Goal: Task Accomplishment & Management: Manage account settings

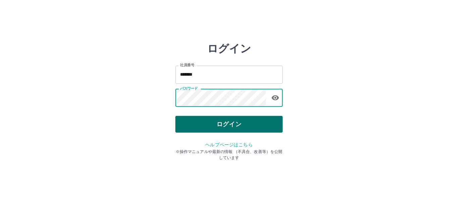
click at [231, 126] on button "ログイン" at bounding box center [228, 124] width 107 height 17
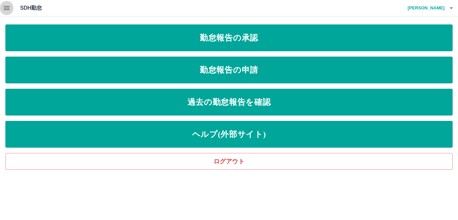
click at [8, 8] on icon "button" at bounding box center [7, 8] width 6 height 4
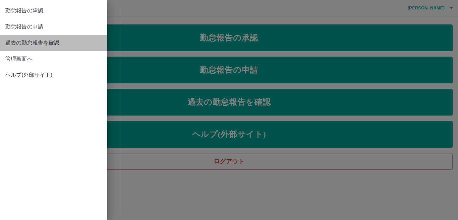
click at [42, 41] on span "過去の勤怠報告を確認" at bounding box center [53, 43] width 97 height 8
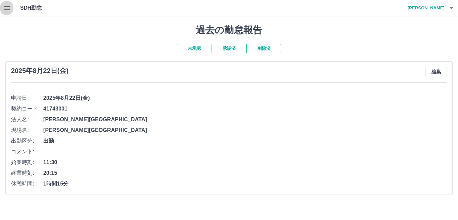
click at [3, 12] on icon "button" at bounding box center [7, 8] width 8 height 8
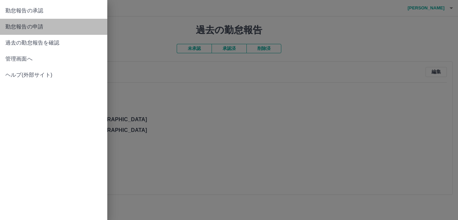
click at [60, 29] on span "勤怠報告の申請" at bounding box center [53, 27] width 97 height 8
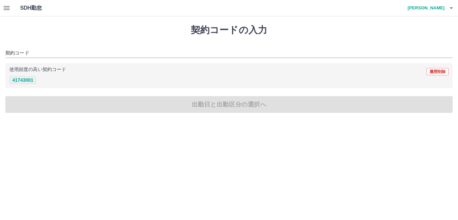
click at [29, 81] on button "41743001" at bounding box center [22, 80] width 27 height 8
type input "********"
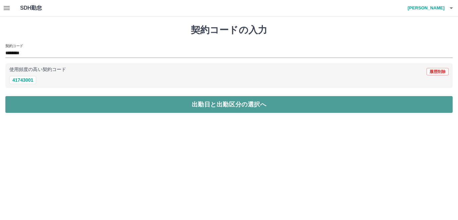
click at [79, 109] on button "出勤日と出勤区分の選択へ" at bounding box center [228, 104] width 447 height 17
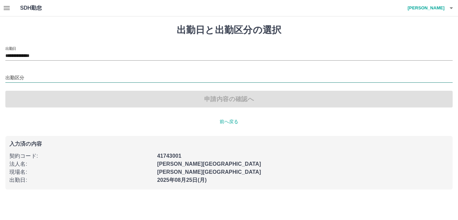
click at [49, 80] on input "出勤区分" at bounding box center [228, 78] width 447 height 8
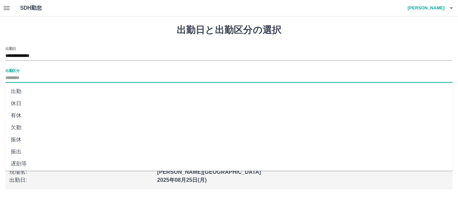
click at [38, 92] on li "出勤" at bounding box center [228, 91] width 447 height 12
type input "**"
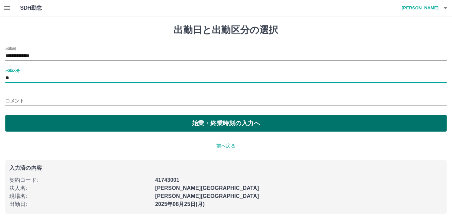
click at [196, 125] on button "始業・終業時刻の入力へ" at bounding box center [225, 123] width 441 height 17
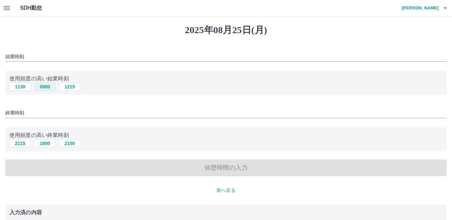
click at [50, 89] on button "0900" at bounding box center [44, 87] width 21 height 8
type input "****"
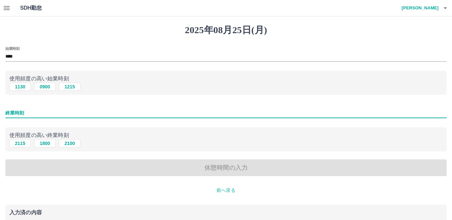
click at [27, 115] on input "終業時刻" at bounding box center [225, 113] width 441 height 10
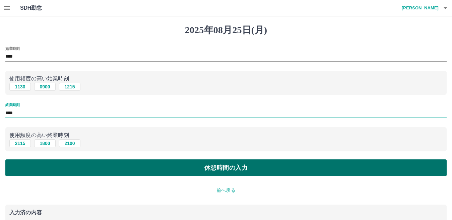
type input "****"
click at [239, 166] on button "休憩時間の入力" at bounding box center [225, 168] width 441 height 17
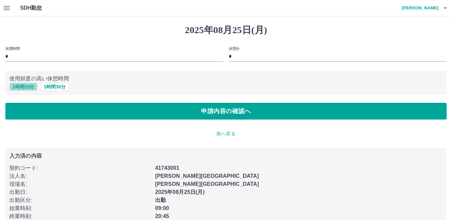
click at [27, 86] on button "1 時間 15 分" at bounding box center [23, 87] width 28 height 8
type input "*"
type input "**"
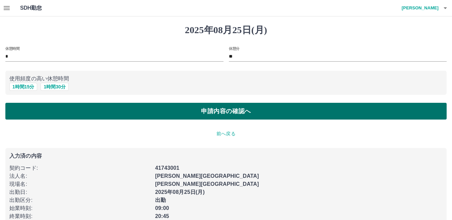
click at [125, 110] on button "申請内容の確認へ" at bounding box center [225, 111] width 441 height 17
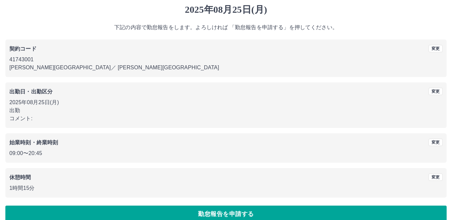
scroll to position [31, 0]
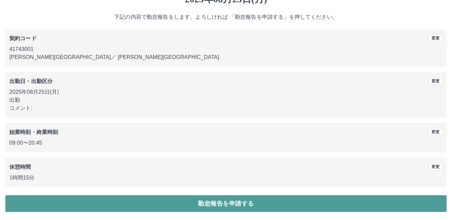
click at [250, 200] on button "勤怠報告を申請する" at bounding box center [225, 203] width 441 height 17
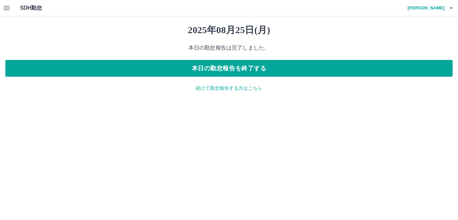
click at [238, 90] on p "続けて勤怠報告する方はこちら" at bounding box center [228, 88] width 447 height 7
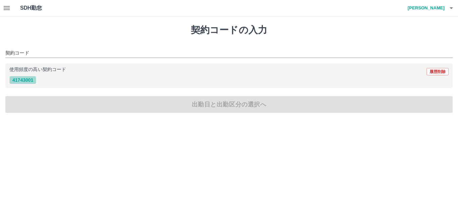
click at [25, 79] on button "41743001" at bounding box center [22, 80] width 27 height 8
type input "********"
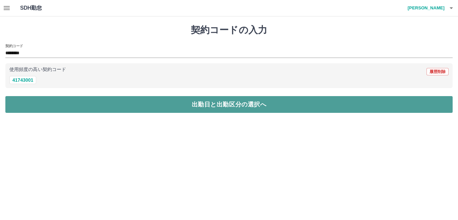
click at [42, 108] on button "出勤日と出勤区分の選択へ" at bounding box center [228, 104] width 447 height 17
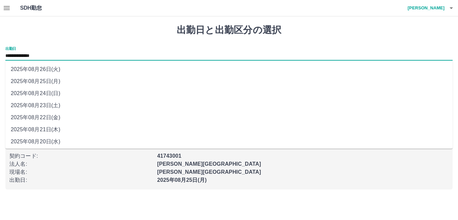
click at [50, 52] on input "**********" at bounding box center [228, 56] width 447 height 8
click at [50, 96] on li "2025年08月24日(日)" at bounding box center [228, 93] width 447 height 12
type input "**********"
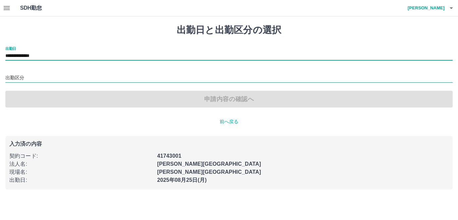
click at [49, 76] on input "出勤区分" at bounding box center [228, 78] width 447 height 8
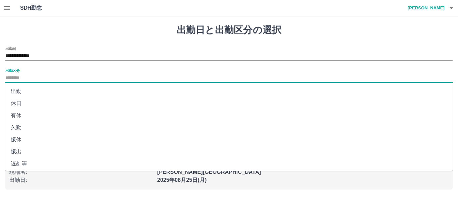
click at [40, 102] on li "休日" at bounding box center [228, 104] width 447 height 12
type input "**"
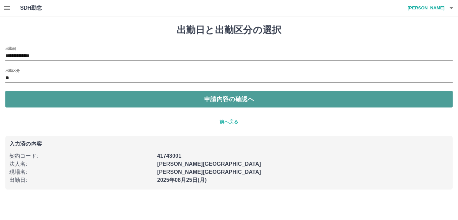
click at [134, 103] on button "申請内容の確認へ" at bounding box center [228, 99] width 447 height 17
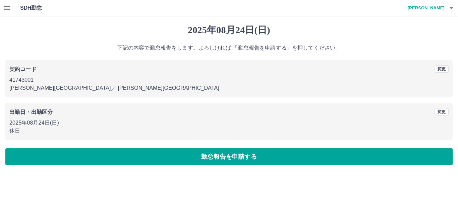
click at [220, 160] on button "勤怠報告を申請する" at bounding box center [228, 156] width 447 height 17
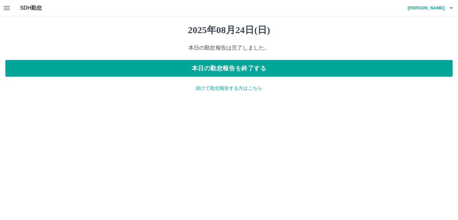
click at [8, 7] on icon "button" at bounding box center [7, 8] width 8 height 8
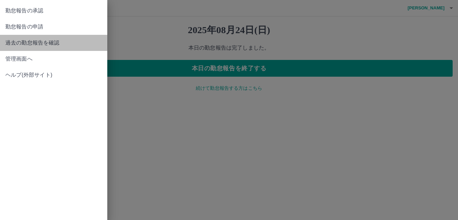
click at [42, 49] on link "過去の勤怠報告を確認" at bounding box center [53, 43] width 107 height 16
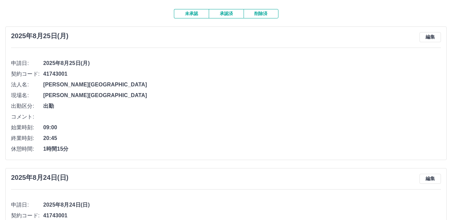
scroll to position [23, 0]
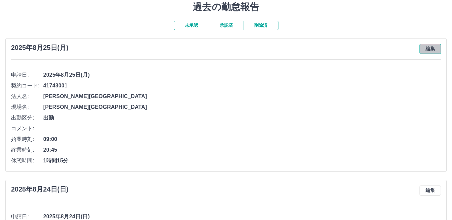
click at [428, 50] on button "編集" at bounding box center [430, 49] width 21 height 10
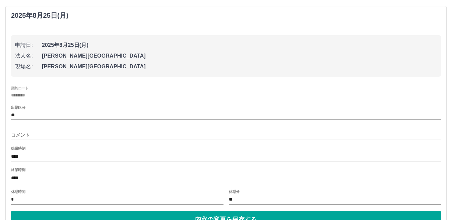
scroll to position [90, 0]
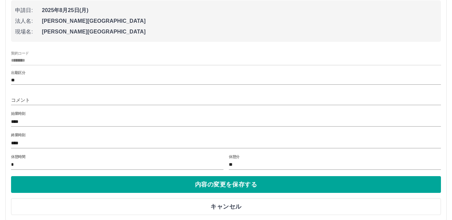
click at [49, 142] on input "****" at bounding box center [226, 143] width 430 height 10
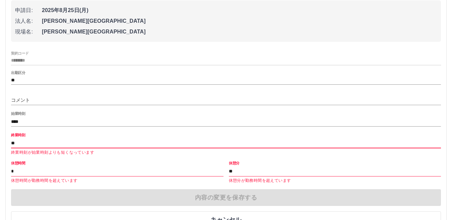
type input "*"
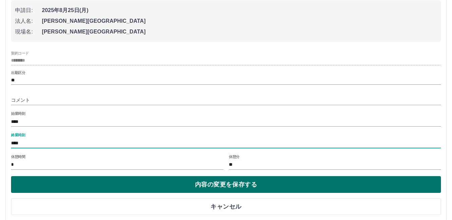
type input "****"
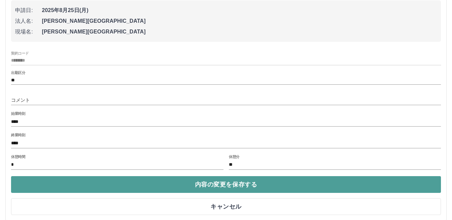
click at [181, 185] on button "内容の変更を保存する" at bounding box center [226, 184] width 430 height 17
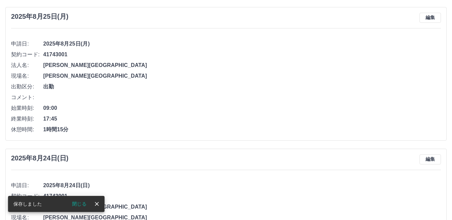
scroll to position [0, 0]
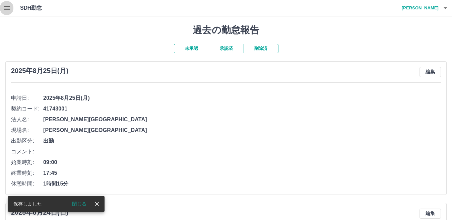
click at [7, 8] on icon "button" at bounding box center [7, 8] width 6 height 4
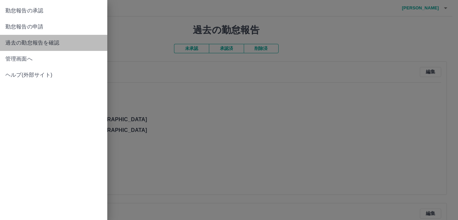
click at [49, 45] on span "過去の勤怠報告を確認" at bounding box center [53, 43] width 97 height 8
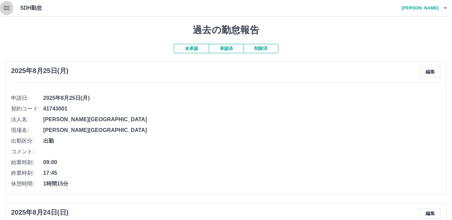
click at [7, 11] on icon "button" at bounding box center [7, 8] width 8 height 8
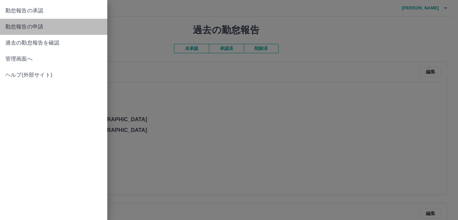
click at [48, 29] on span "勤怠報告の申請" at bounding box center [53, 27] width 97 height 8
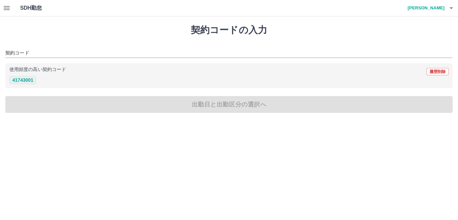
click at [24, 80] on button "41743001" at bounding box center [22, 80] width 27 height 8
type input "********"
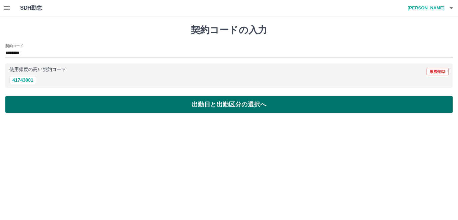
click at [70, 104] on button "出勤日と出勤区分の選択へ" at bounding box center [228, 104] width 447 height 17
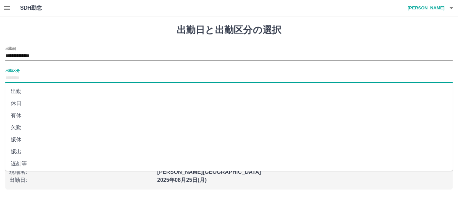
click at [37, 76] on input "出勤区分" at bounding box center [228, 78] width 447 height 8
click at [35, 86] on li "出勤" at bounding box center [228, 91] width 447 height 12
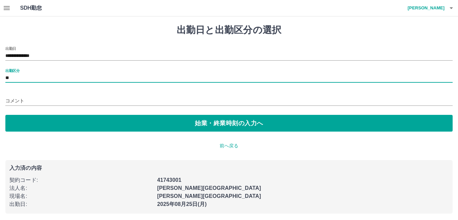
type input "**"
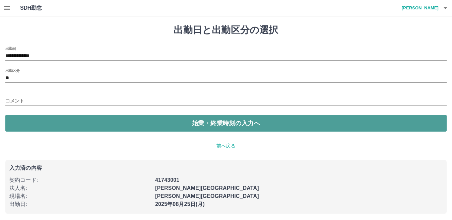
click at [131, 122] on button "始業・終業時刻の入力へ" at bounding box center [225, 123] width 441 height 17
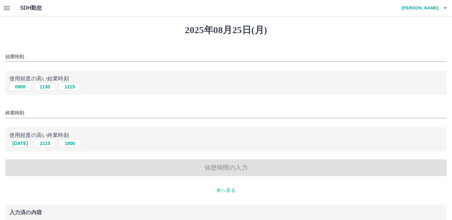
click at [225, 190] on p "前へ戻る" at bounding box center [225, 190] width 441 height 7
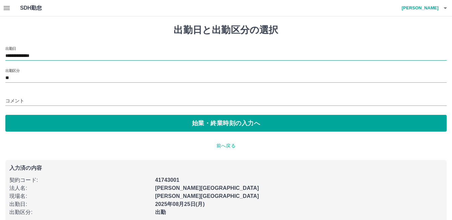
click at [49, 55] on input "**********" at bounding box center [225, 56] width 441 height 8
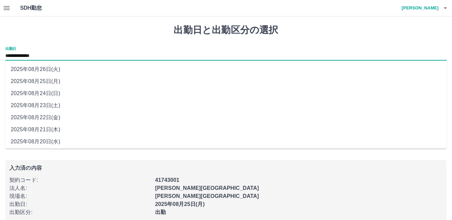
click at [63, 107] on li "2025年08月23日(土)" at bounding box center [225, 106] width 441 height 12
type input "**********"
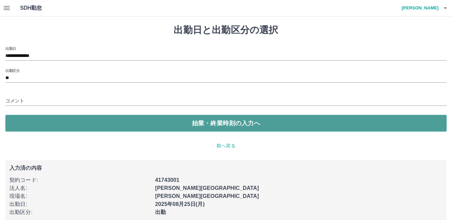
click at [120, 123] on button "始業・終業時刻の入力へ" at bounding box center [225, 123] width 441 height 17
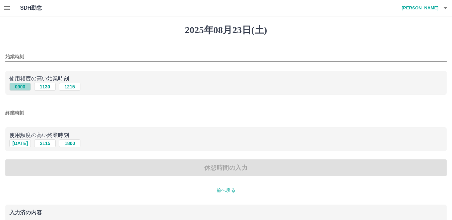
click at [20, 86] on button "0900" at bounding box center [19, 87] width 21 height 8
type input "****"
click at [25, 143] on button "[DATE]" at bounding box center [19, 143] width 21 height 8
type input "****"
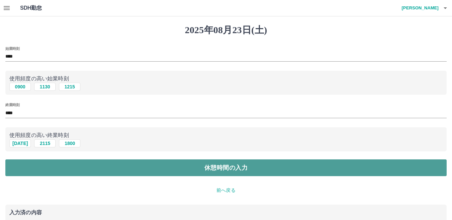
click at [104, 165] on button "休憩時間の入力" at bounding box center [225, 168] width 441 height 17
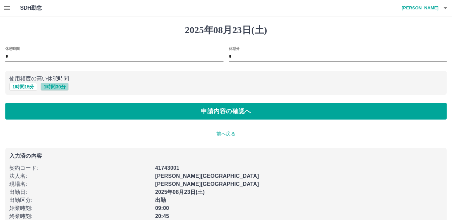
click at [57, 84] on button "1 時間 30 分" at bounding box center [55, 87] width 28 height 8
type input "*"
type input "**"
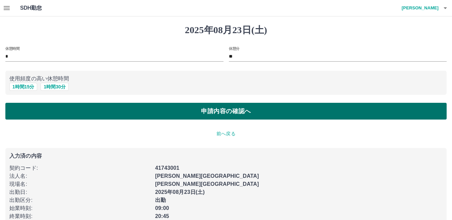
click at [114, 113] on button "申請内容の確認へ" at bounding box center [225, 111] width 441 height 17
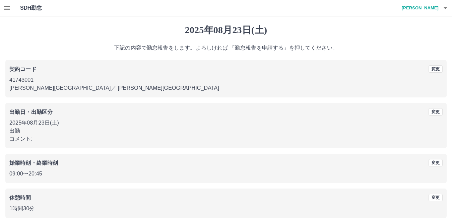
scroll to position [31, 0]
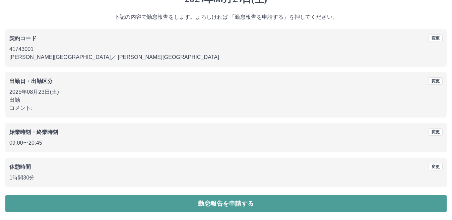
click at [233, 201] on button "勤怠報告を申請する" at bounding box center [225, 203] width 441 height 17
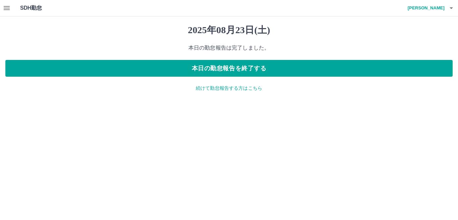
click at [6, 9] on icon "button" at bounding box center [7, 8] width 6 height 4
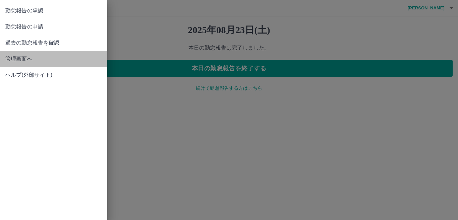
click at [29, 56] on span "管理画面へ" at bounding box center [53, 59] width 97 height 8
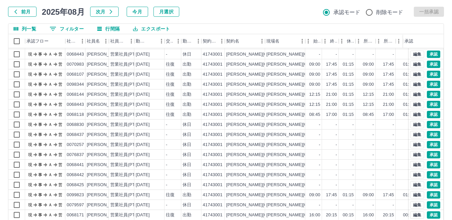
scroll to position [63, 0]
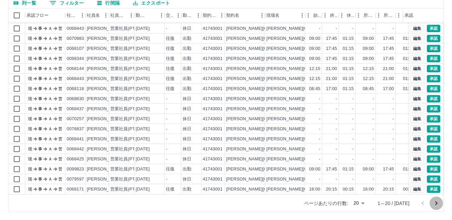
click at [437, 203] on icon "次のページへ" at bounding box center [436, 203] width 2 height 4
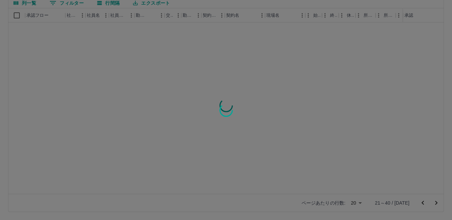
scroll to position [0, 0]
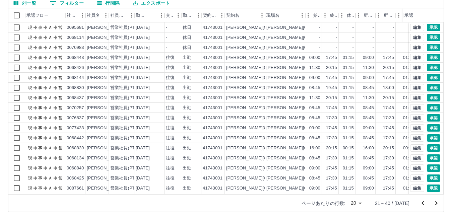
click at [436, 198] on button "次のページへ" at bounding box center [436, 203] width 13 height 13
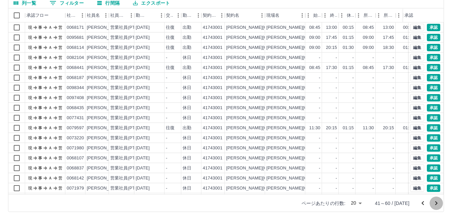
click at [437, 203] on icon "次のページへ" at bounding box center [436, 203] width 2 height 4
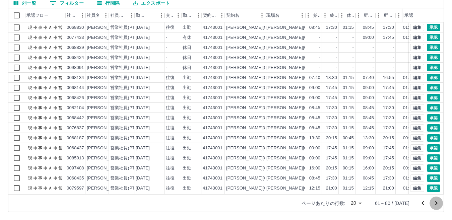
click at [435, 202] on icon "次のページへ" at bounding box center [436, 203] width 8 height 8
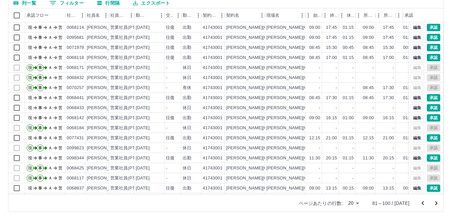
click at [435, 202] on icon "次のページへ" at bounding box center [436, 203] width 8 height 8
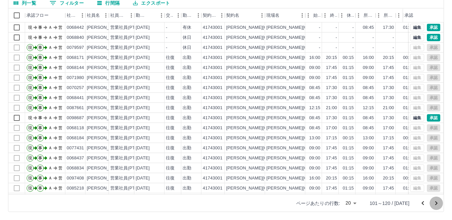
click at [435, 202] on icon "次のページへ" at bounding box center [436, 203] width 8 height 8
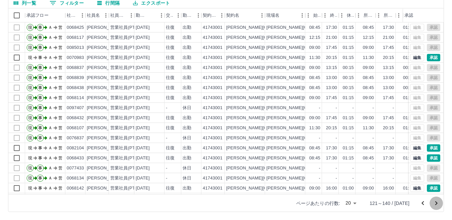
click at [435, 202] on icon "次のページへ" at bounding box center [436, 203] width 8 height 8
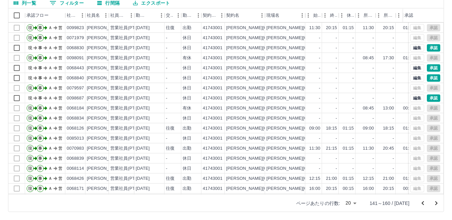
scroll to position [35, 0]
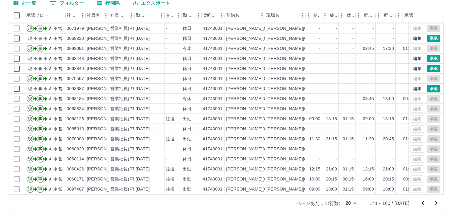
click at [436, 203] on icon "次のページへ" at bounding box center [436, 203] width 8 height 8
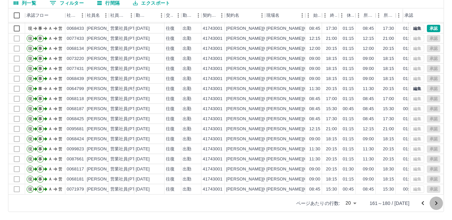
click at [435, 205] on icon "次のページへ" at bounding box center [436, 203] width 8 height 8
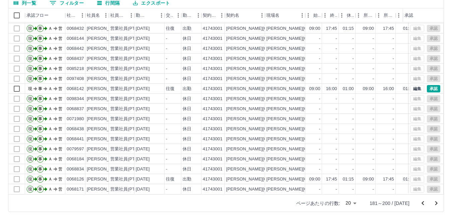
click at [435, 200] on icon "次のページへ" at bounding box center [436, 203] width 8 height 8
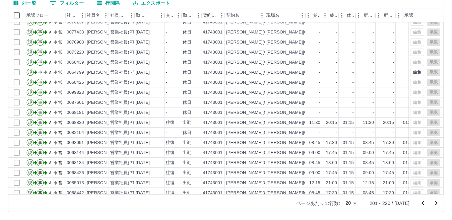
scroll to position [0, 0]
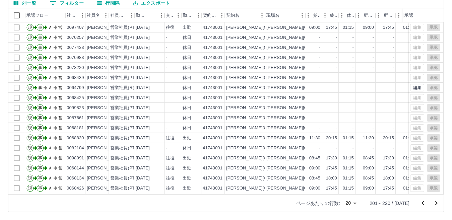
drag, startPoint x: 426, startPoint y: 206, endPoint x: 423, endPoint y: 204, distance: 3.6
click at [426, 206] on icon "前のページへ" at bounding box center [423, 203] width 8 height 8
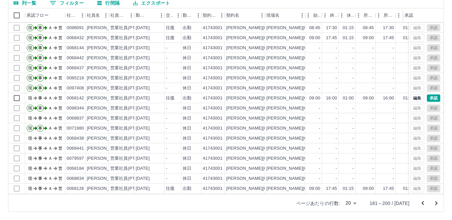
scroll to position [35, 0]
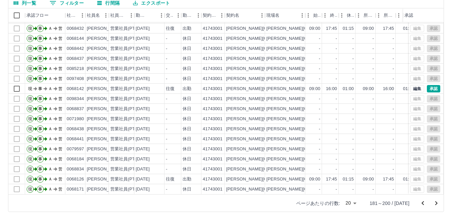
click at [438, 205] on icon "次のページへ" at bounding box center [436, 203] width 8 height 8
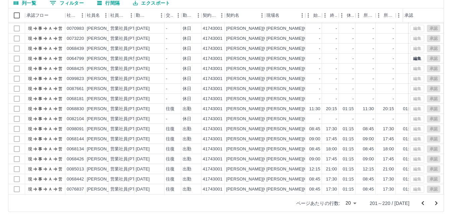
scroll to position [0, 0]
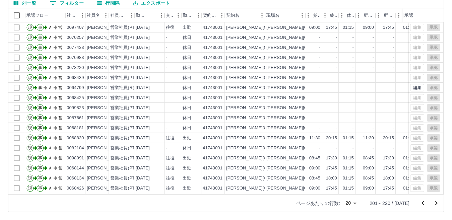
click at [438, 205] on icon "次のページへ" at bounding box center [436, 203] width 8 height 8
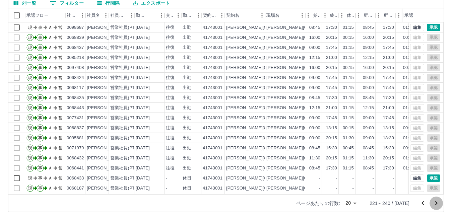
click at [438, 205] on icon "次のページへ" at bounding box center [436, 203] width 8 height 8
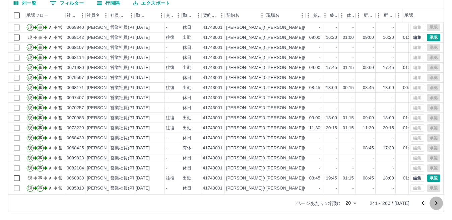
click at [438, 205] on icon "次のページへ" at bounding box center [436, 203] width 8 height 8
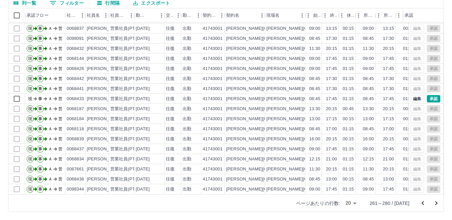
scroll to position [35, 0]
click at [434, 201] on icon "次のページへ" at bounding box center [436, 203] width 8 height 8
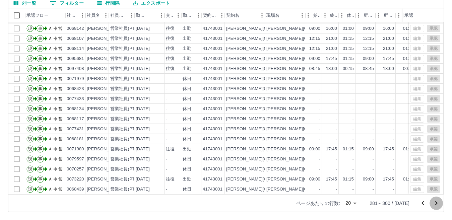
click at [435, 200] on icon "次のページへ" at bounding box center [436, 203] width 8 height 8
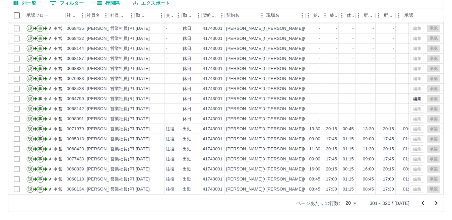
click at [436, 204] on icon "次のページへ" at bounding box center [436, 203] width 8 height 8
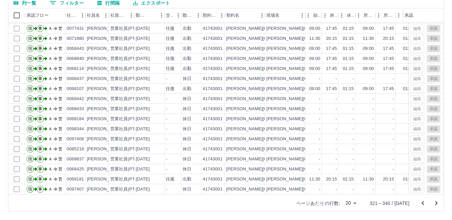
click at [434, 203] on icon "次のページへ" at bounding box center [436, 203] width 8 height 8
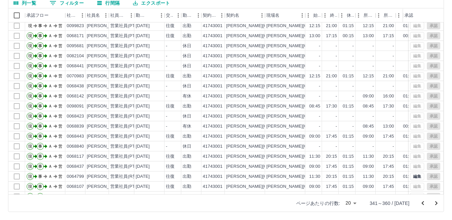
scroll to position [0, 0]
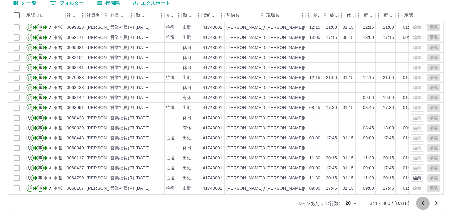
click at [426, 202] on icon "前のページへ" at bounding box center [423, 203] width 8 height 8
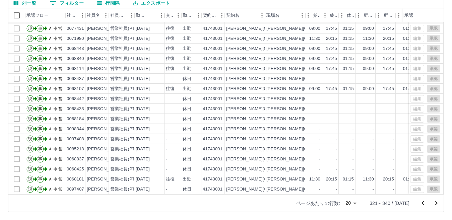
scroll to position [35, 0]
click at [422, 202] on icon "前のページへ" at bounding box center [423, 203] width 8 height 8
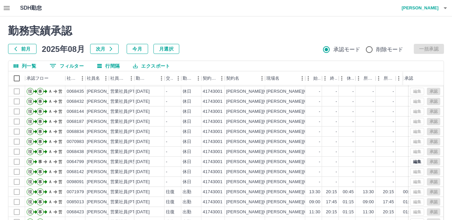
scroll to position [63, 0]
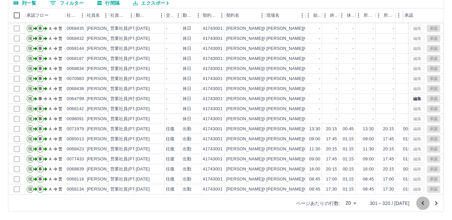
click at [424, 204] on icon "前のページへ" at bounding box center [423, 203] width 8 height 8
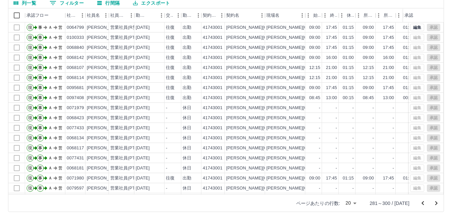
scroll to position [35, 0]
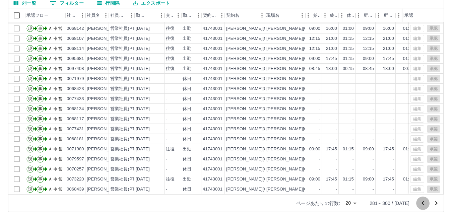
click at [424, 201] on icon "前のページへ" at bounding box center [423, 203] width 8 height 8
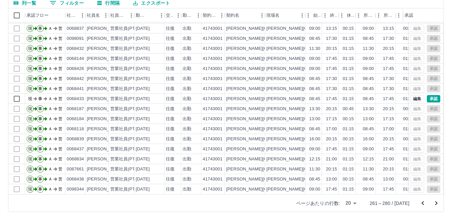
click at [424, 202] on icon "前のページへ" at bounding box center [423, 203] width 2 height 4
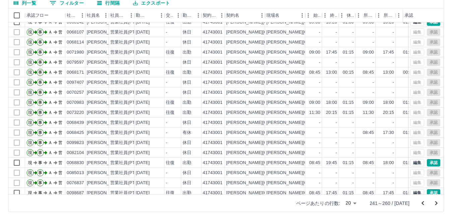
scroll to position [0, 0]
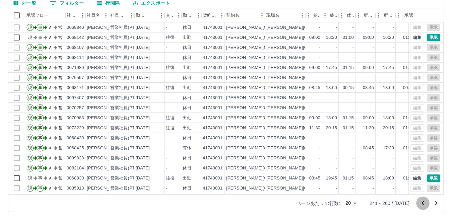
click at [425, 203] on icon "前のページへ" at bounding box center [423, 203] width 8 height 8
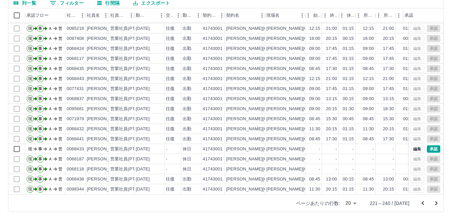
scroll to position [35, 0]
click at [420, 203] on icon "前のページへ" at bounding box center [423, 203] width 8 height 8
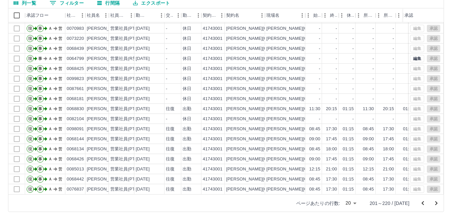
click at [425, 201] on icon "前のページへ" at bounding box center [423, 203] width 8 height 8
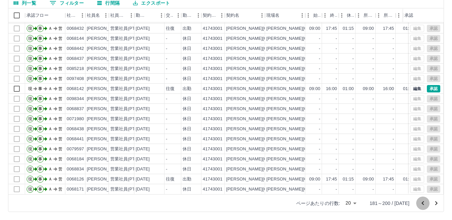
click at [421, 202] on icon "前のページへ" at bounding box center [423, 203] width 8 height 8
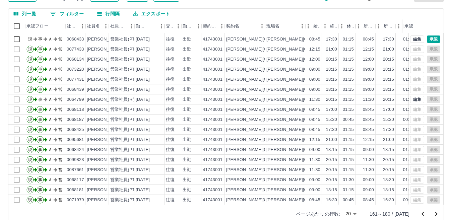
scroll to position [63, 0]
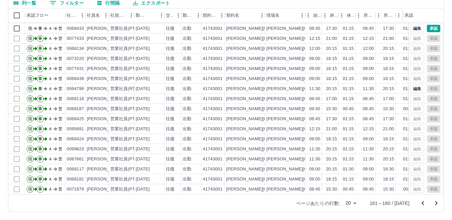
click at [420, 202] on icon "前のページへ" at bounding box center [423, 203] width 8 height 8
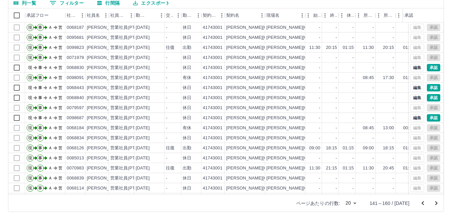
scroll to position [35, 0]
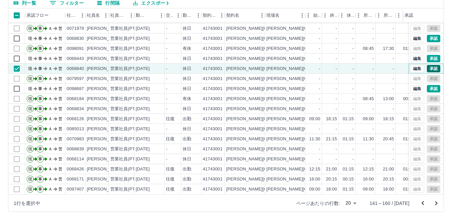
click at [430, 65] on button "承認" at bounding box center [433, 68] width 13 height 7
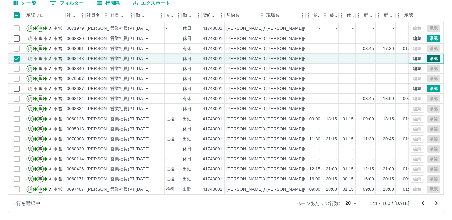
click at [430, 55] on button "承認" at bounding box center [433, 58] width 13 height 7
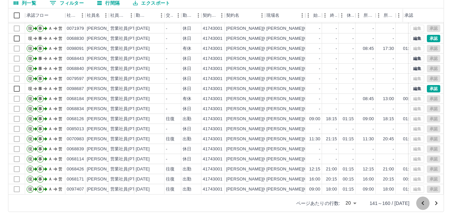
click at [422, 205] on icon "前のページへ" at bounding box center [423, 203] width 8 height 8
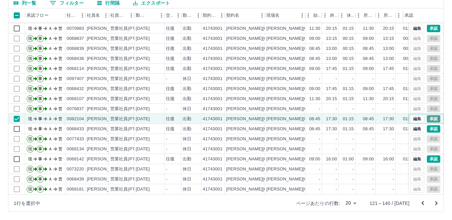
click at [427, 116] on button "承認" at bounding box center [433, 118] width 13 height 7
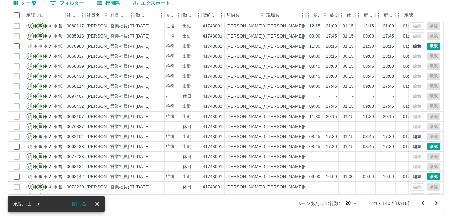
scroll to position [1, 0]
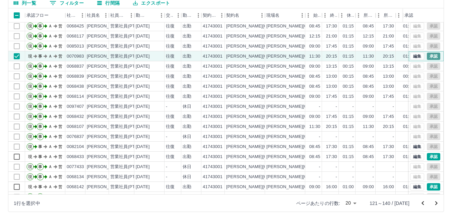
click at [427, 57] on button "承認" at bounding box center [433, 56] width 13 height 7
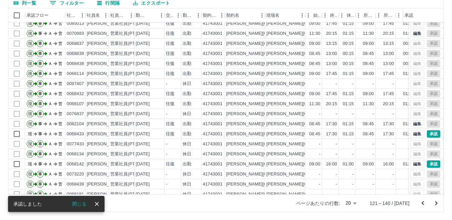
scroll to position [35, 0]
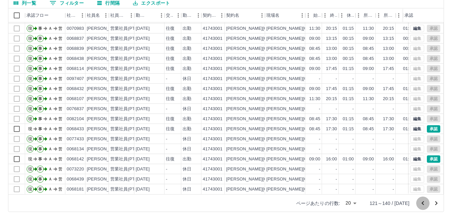
click at [422, 201] on icon "前のページへ" at bounding box center [423, 203] width 8 height 8
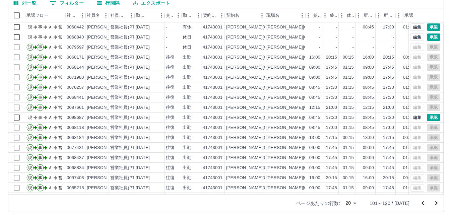
scroll to position [0, 0]
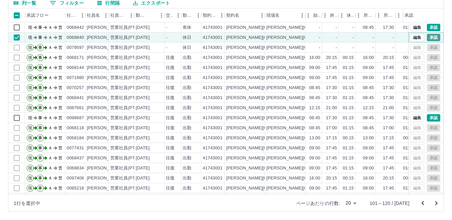
click at [430, 38] on button "承認" at bounding box center [433, 37] width 13 height 7
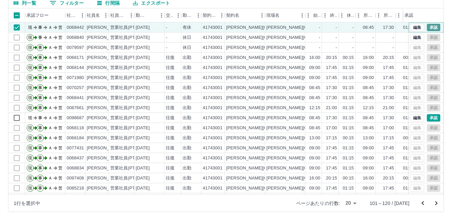
click at [428, 26] on button "承認" at bounding box center [433, 27] width 13 height 7
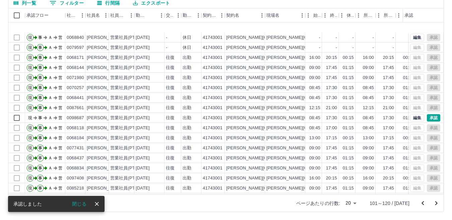
scroll to position [35, 0]
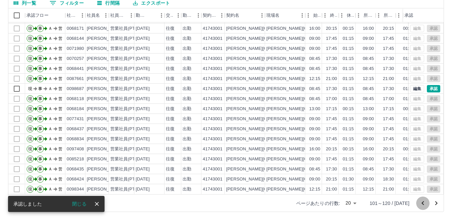
click at [421, 202] on icon "前のページへ" at bounding box center [423, 203] width 8 height 8
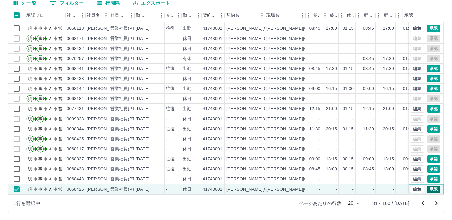
click at [427, 186] on button "承認" at bounding box center [433, 189] width 13 height 7
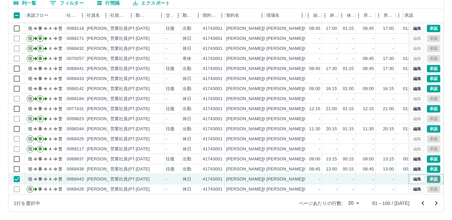
click at [427, 176] on button "承認" at bounding box center [433, 179] width 13 height 7
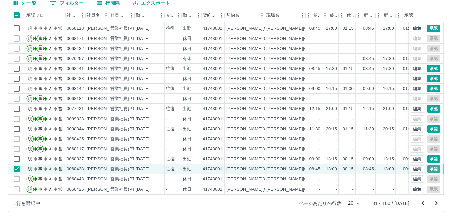
click at [429, 166] on button "承認" at bounding box center [433, 169] width 13 height 7
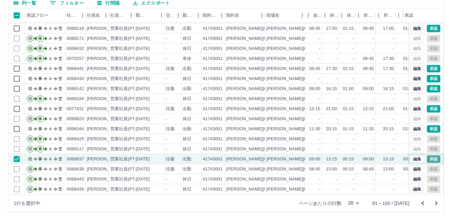
click at [429, 155] on button "承認" at bounding box center [433, 158] width 13 height 7
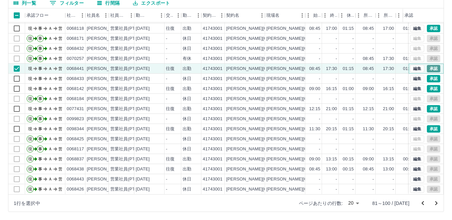
click at [427, 65] on button "承認" at bounding box center [433, 68] width 13 height 7
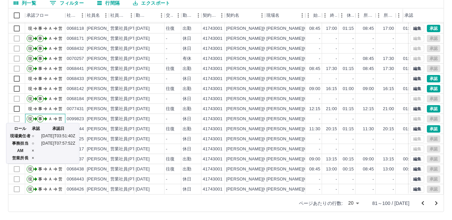
click at [16, 123] on div "ロール 承認 承認日 現場責任者 ○ [DATE]T03:51:40Z 事務担当 ○ [DATE]T07:57:52Z AM × 営業所長 ×" at bounding box center [42, 143] width 73 height 41
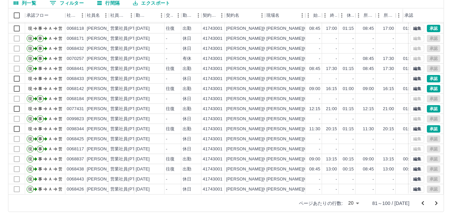
click at [6, 110] on div "勤務実績承認 前月 [DATE] 次月 今月 月選択 承認モード 削除モード 一括承認 列一覧 0 フィルター 行間隔 エクスポート 承認フロー 社員番号 社…" at bounding box center [226, 86] width 452 height 267
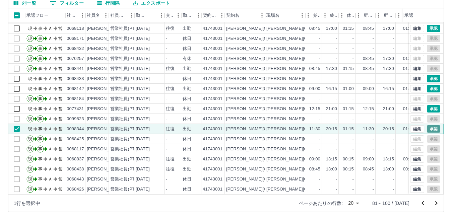
click at [429, 125] on button "承認" at bounding box center [433, 128] width 13 height 7
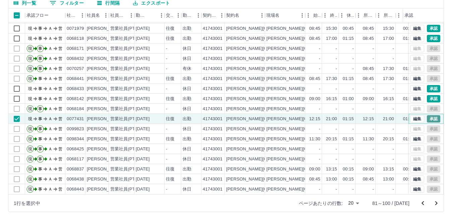
click at [427, 115] on button "承認" at bounding box center [433, 118] width 13 height 7
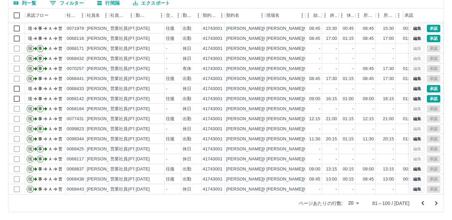
scroll to position [1, 0]
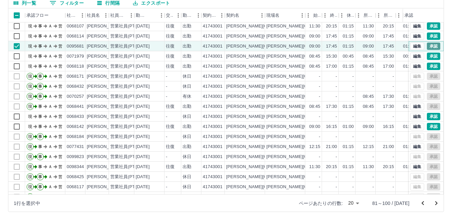
click at [427, 45] on button "承認" at bounding box center [433, 46] width 13 height 7
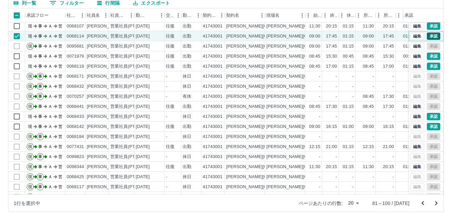
click at [429, 34] on button "承認" at bounding box center [433, 36] width 13 height 7
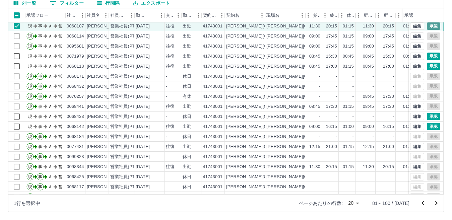
click at [429, 28] on button "承認" at bounding box center [433, 25] width 13 height 7
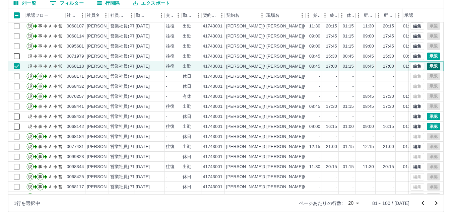
click at [429, 64] on button "承認" at bounding box center [433, 66] width 13 height 7
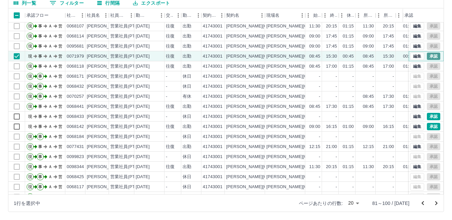
click at [432, 57] on button "承認" at bounding box center [433, 56] width 13 height 7
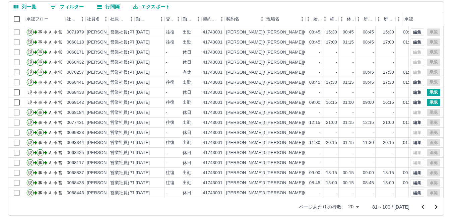
scroll to position [63, 0]
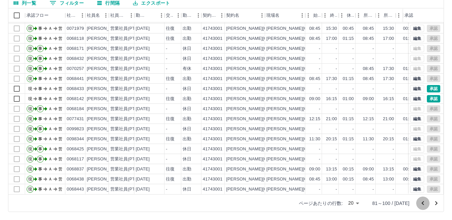
click at [425, 203] on icon "前のページへ" at bounding box center [423, 203] width 8 height 8
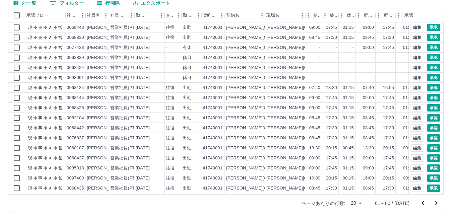
scroll to position [35, 0]
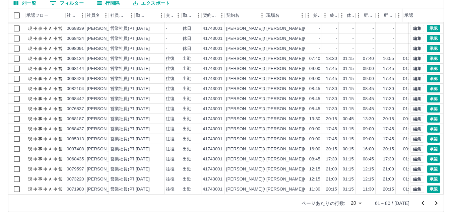
click at [435, 203] on icon "次のページへ" at bounding box center [436, 203] width 8 height 8
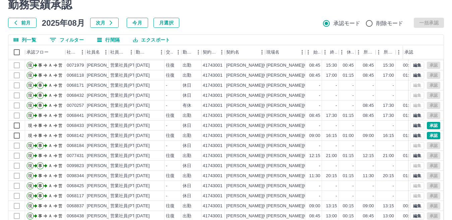
scroll to position [63, 0]
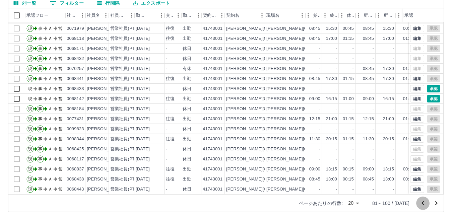
click at [426, 199] on icon "前のページへ" at bounding box center [423, 203] width 8 height 8
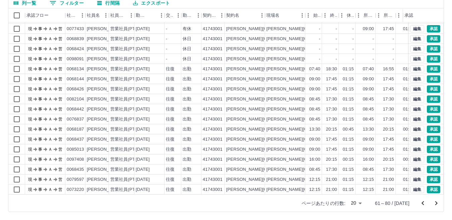
scroll to position [35, 0]
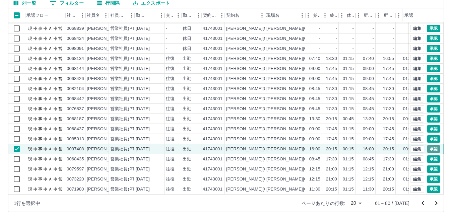
click at [431, 145] on button "承認" at bounding box center [433, 148] width 13 height 7
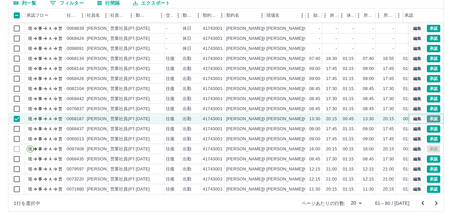
click at [429, 115] on button "承認" at bounding box center [433, 118] width 13 height 7
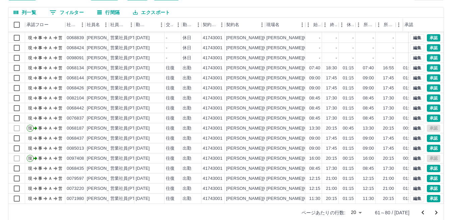
scroll to position [63, 0]
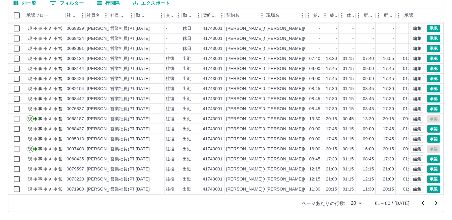
click at [437, 204] on icon "次のページへ" at bounding box center [436, 203] width 8 height 8
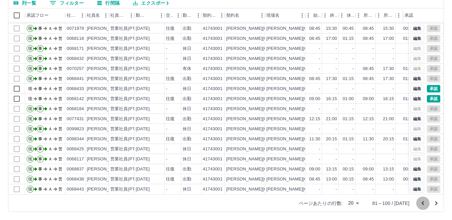
click at [425, 204] on icon "前のページへ" at bounding box center [423, 203] width 8 height 8
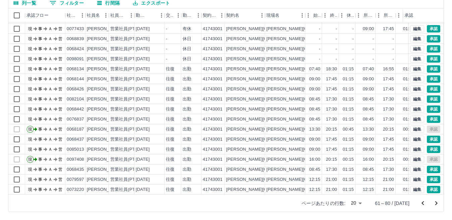
scroll to position [35, 0]
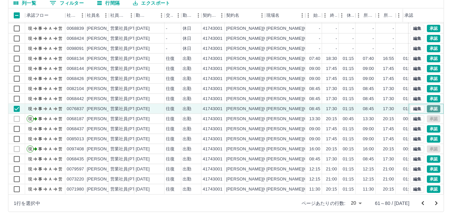
click at [427, 105] on button "承認" at bounding box center [433, 108] width 13 height 7
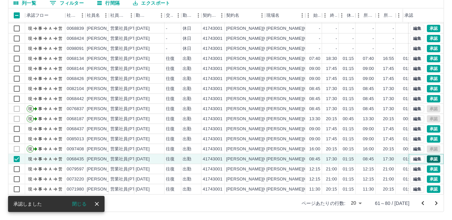
click at [428, 155] on button "承認" at bounding box center [433, 158] width 13 height 7
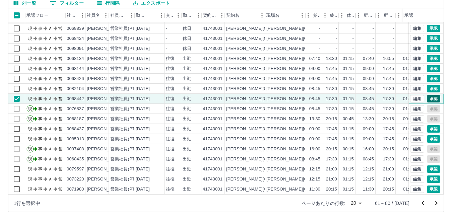
click at [427, 95] on button "承認" at bounding box center [433, 98] width 13 height 7
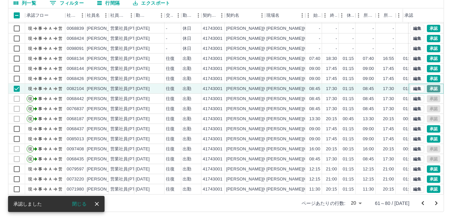
click at [427, 85] on button "承認" at bounding box center [433, 88] width 13 height 7
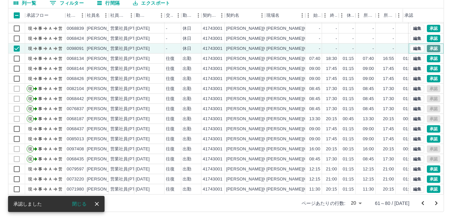
click at [429, 45] on button "承認" at bounding box center [433, 48] width 13 height 7
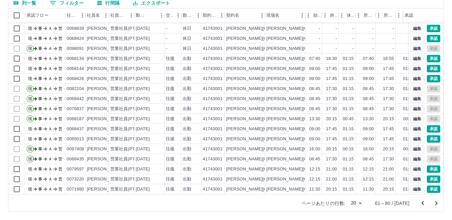
scroll to position [1, 0]
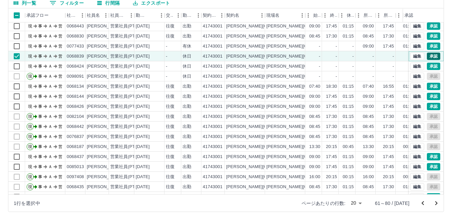
click at [431, 56] on button "承認" at bounding box center [433, 56] width 13 height 7
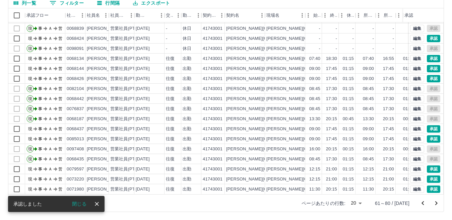
scroll to position [35, 0]
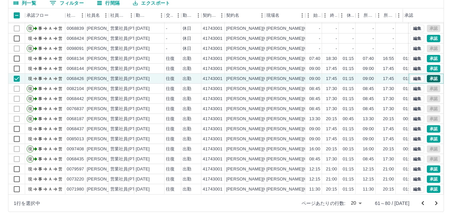
click at [429, 75] on button "承認" at bounding box center [433, 78] width 13 height 7
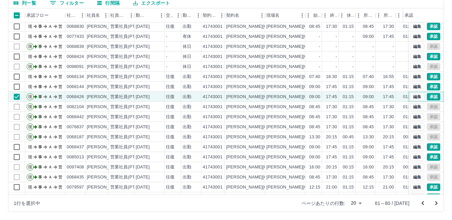
scroll to position [0, 0]
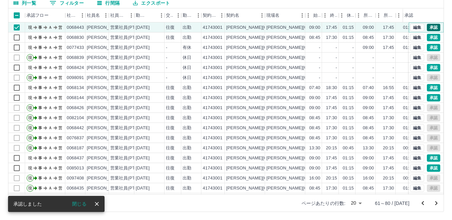
click at [429, 28] on button "承認" at bounding box center [433, 27] width 13 height 7
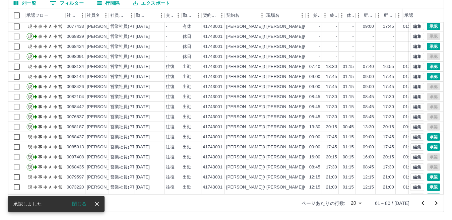
scroll to position [35, 0]
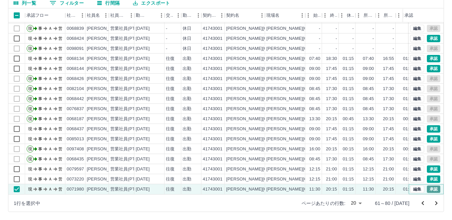
click at [428, 186] on button "承認" at bounding box center [433, 189] width 13 height 7
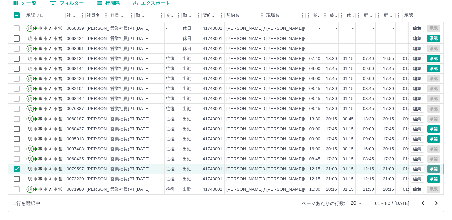
click at [432, 166] on button "承認" at bounding box center [433, 169] width 13 height 7
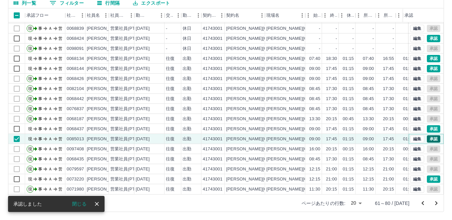
click at [428, 135] on button "承認" at bounding box center [433, 138] width 13 height 7
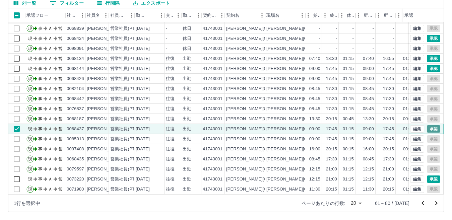
click at [432, 125] on button "承認" at bounding box center [433, 128] width 13 height 7
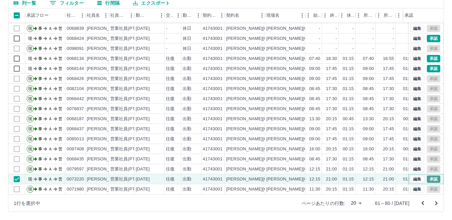
click at [428, 176] on button "承認" at bounding box center [433, 179] width 13 height 7
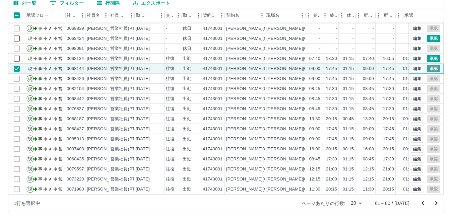
click at [427, 65] on button "承認" at bounding box center [433, 68] width 13 height 7
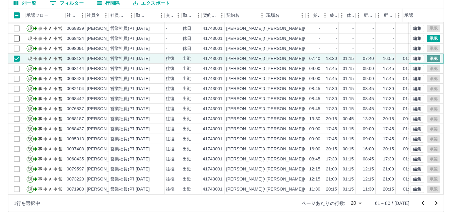
click at [430, 55] on button "承認" at bounding box center [433, 58] width 13 height 7
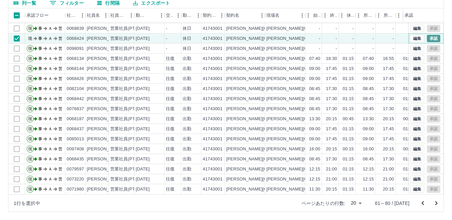
click at [428, 36] on button "承認" at bounding box center [433, 38] width 13 height 7
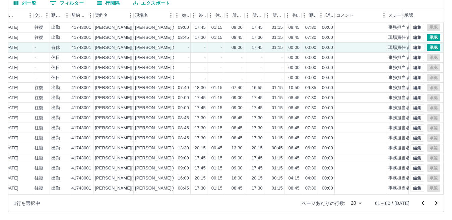
scroll to position [0, 0]
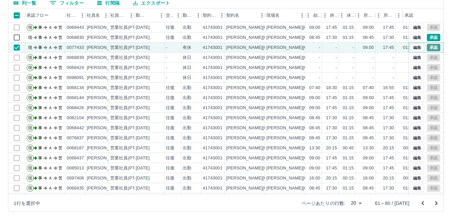
click at [434, 47] on button "承認" at bounding box center [433, 47] width 13 height 7
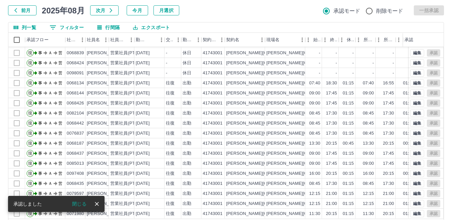
scroll to position [63, 0]
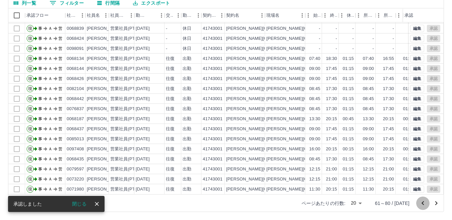
click at [421, 203] on icon "前のページへ" at bounding box center [423, 203] width 8 height 8
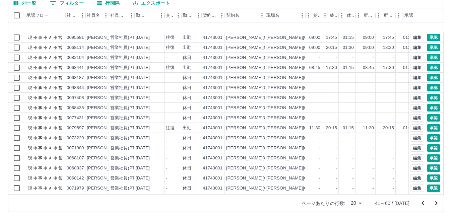
scroll to position [35, 0]
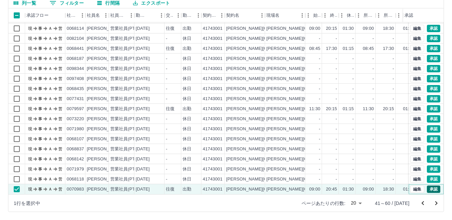
click at [427, 186] on button "承認" at bounding box center [433, 189] width 13 height 7
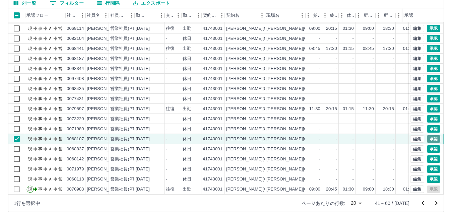
click at [433, 135] on button "承認" at bounding box center [433, 138] width 13 height 7
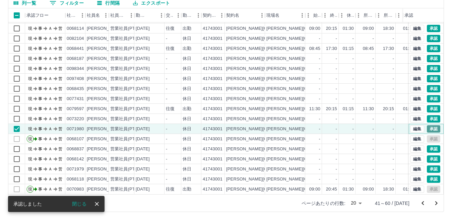
click at [427, 125] on button "承認" at bounding box center [433, 128] width 13 height 7
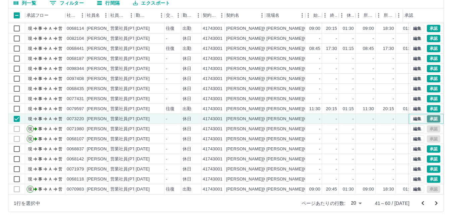
click at [427, 115] on button "承認" at bounding box center [433, 118] width 13 height 7
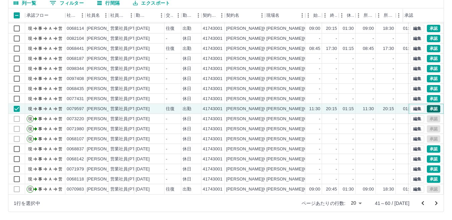
click at [427, 105] on button "承認" at bounding box center [433, 108] width 13 height 7
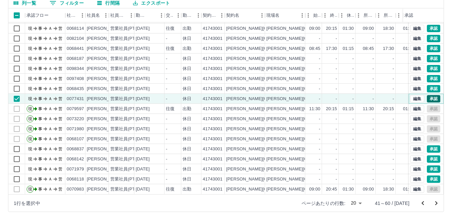
click at [430, 95] on button "承認" at bounding box center [433, 98] width 13 height 7
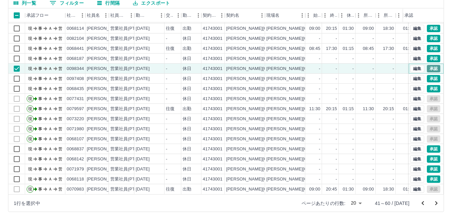
click at [427, 65] on button "承認" at bounding box center [433, 68] width 13 height 7
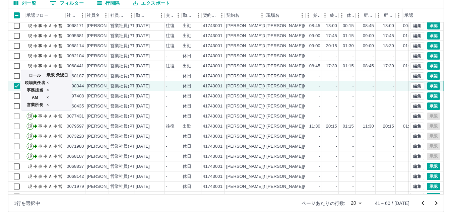
scroll to position [1, 0]
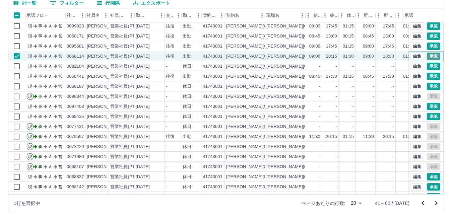
click at [427, 56] on button "承認" at bounding box center [433, 56] width 13 height 7
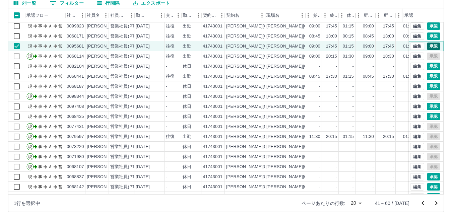
click at [427, 48] on button "承認" at bounding box center [433, 46] width 13 height 7
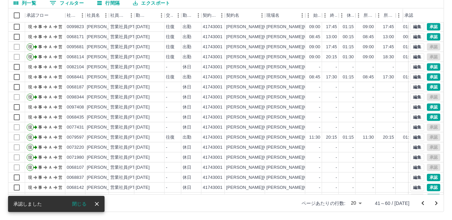
scroll to position [0, 0]
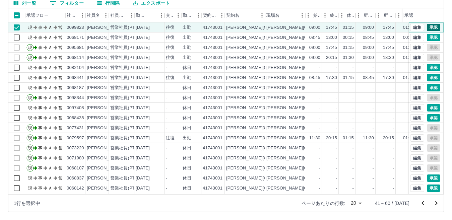
click at [430, 25] on button "承認" at bounding box center [433, 27] width 13 height 7
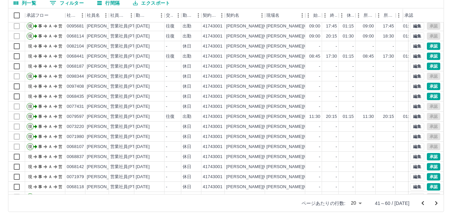
scroll to position [35, 0]
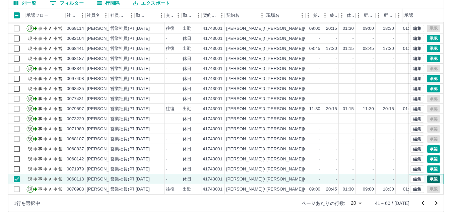
click at [430, 176] on button "承認" at bounding box center [433, 179] width 13 height 7
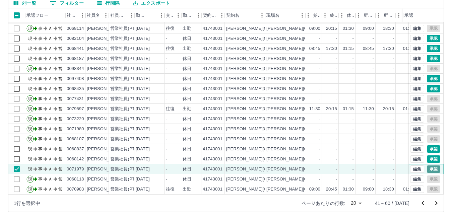
click at [427, 166] on button "承認" at bounding box center [433, 169] width 13 height 7
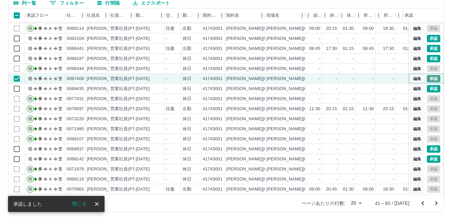
click at [430, 75] on button "承認" at bounding box center [433, 78] width 13 height 7
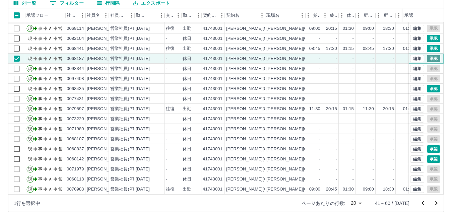
click at [430, 55] on button "承認" at bounding box center [433, 58] width 13 height 7
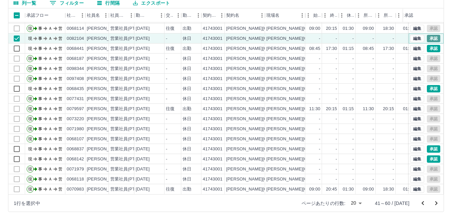
click at [427, 35] on button "承認" at bounding box center [433, 38] width 13 height 7
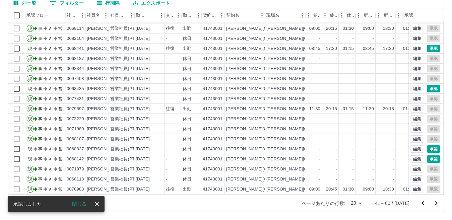
scroll to position [0, 0]
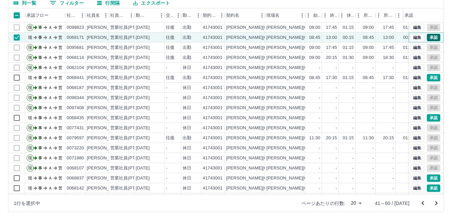
click at [428, 36] on button "承認" at bounding box center [433, 37] width 13 height 7
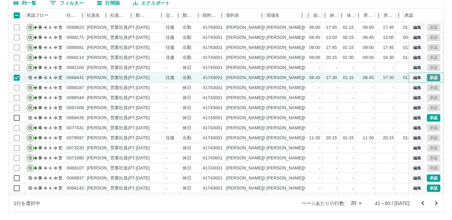
click at [429, 78] on button "承認" at bounding box center [433, 77] width 13 height 7
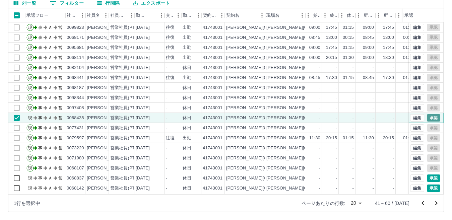
click at [429, 118] on button "承認" at bounding box center [433, 117] width 13 height 7
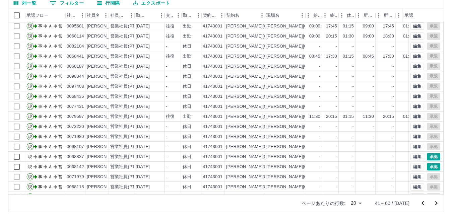
scroll to position [35, 0]
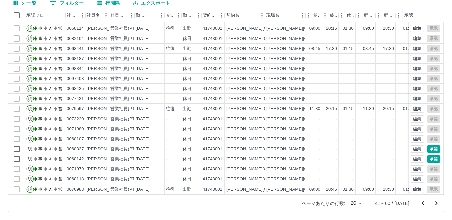
click at [435, 204] on icon "次のページへ" at bounding box center [436, 203] width 8 height 8
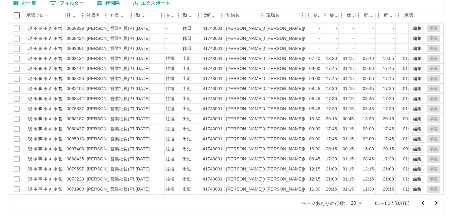
scroll to position [0, 0]
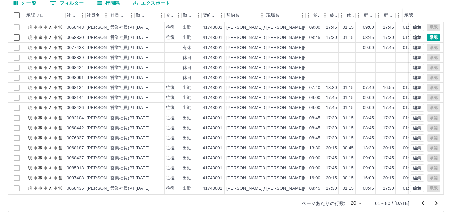
click at [435, 204] on icon "次のページへ" at bounding box center [436, 203] width 8 height 8
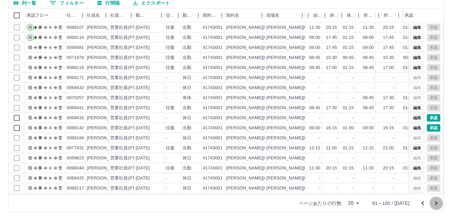
click at [435, 204] on icon "次のページへ" at bounding box center [436, 203] width 8 height 8
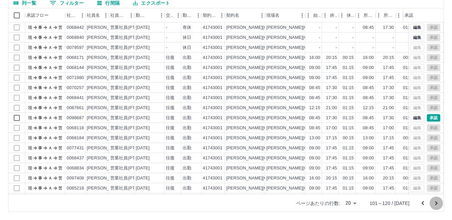
click at [435, 204] on icon "次のページへ" at bounding box center [436, 203] width 8 height 8
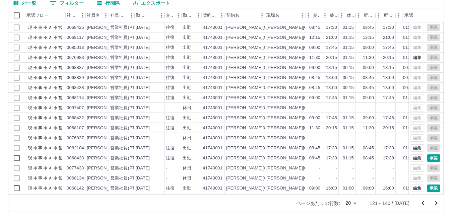
click at [435, 204] on icon "次のページへ" at bounding box center [436, 203] width 8 height 8
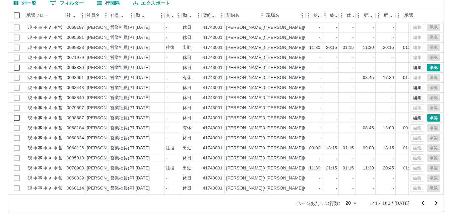
click at [435, 204] on icon "次のページへ" at bounding box center [436, 203] width 8 height 8
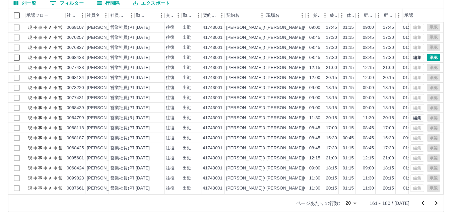
click at [435, 204] on icon "次のページへ" at bounding box center [436, 203] width 8 height 8
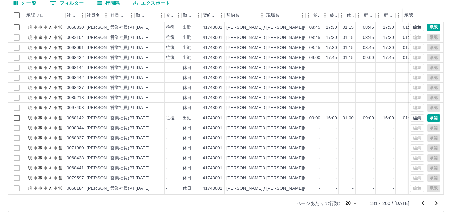
click at [435, 204] on icon "次のページへ" at bounding box center [436, 203] width 8 height 8
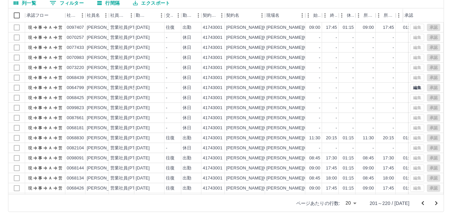
click at [435, 204] on icon "次のページへ" at bounding box center [436, 203] width 8 height 8
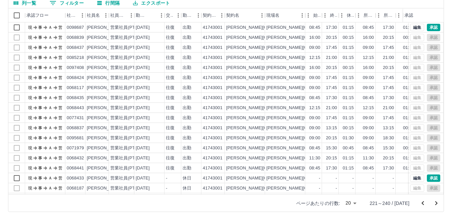
click at [435, 204] on icon "次のページへ" at bounding box center [436, 203] width 8 height 8
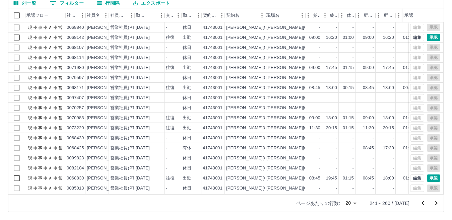
click at [435, 204] on icon "次のページへ" at bounding box center [436, 203] width 8 height 8
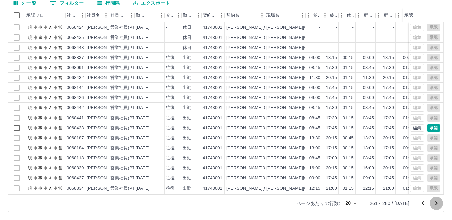
click at [435, 204] on icon "次のページへ" at bounding box center [436, 203] width 8 height 8
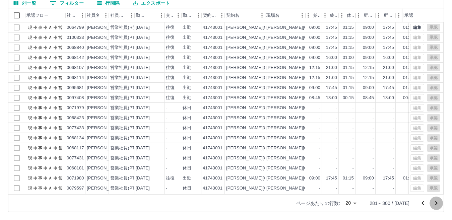
click at [435, 204] on icon "次のページへ" at bounding box center [436, 203] width 8 height 8
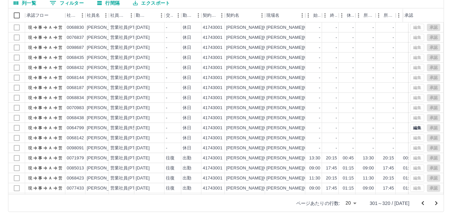
click at [435, 204] on icon "次のページへ" at bounding box center [436, 203] width 8 height 8
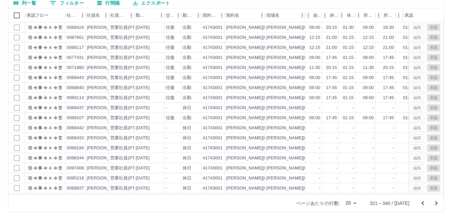
click at [435, 204] on icon "次のページへ" at bounding box center [436, 203] width 8 height 8
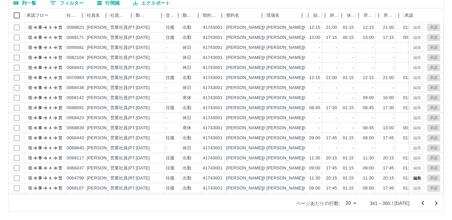
click at [435, 204] on icon "次のページへ" at bounding box center [436, 203] width 8 height 8
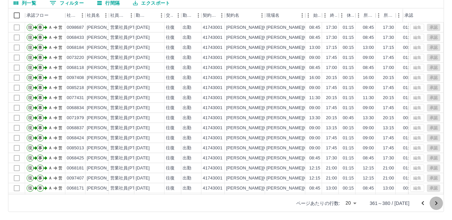
click at [434, 203] on icon "次のページへ" at bounding box center [436, 203] width 8 height 8
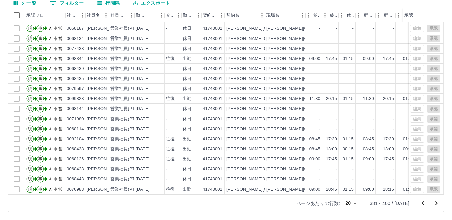
scroll to position [35, 0]
click at [434, 202] on icon "次のページへ" at bounding box center [436, 203] width 8 height 8
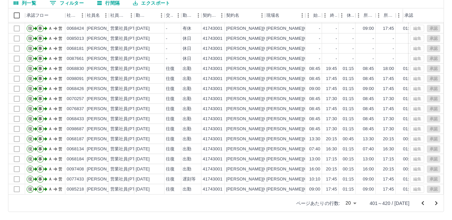
click at [435, 203] on icon "次のページへ" at bounding box center [436, 203] width 8 height 8
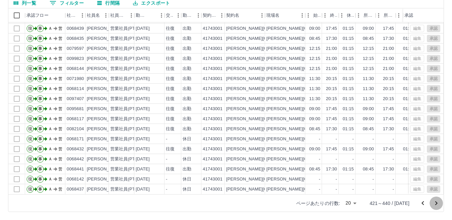
click at [439, 201] on icon "次のページへ" at bounding box center [436, 203] width 8 height 8
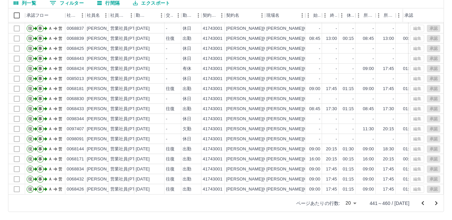
click at [436, 203] on icon "次のページへ" at bounding box center [436, 203] width 8 height 8
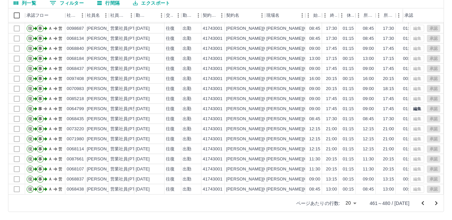
click at [436, 201] on icon "次のページへ" at bounding box center [436, 203] width 8 height 8
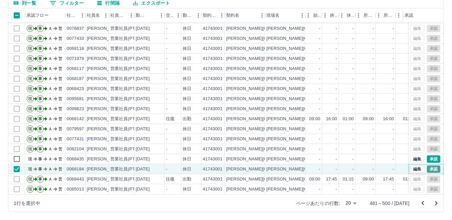
click at [430, 166] on button "承認" at bounding box center [433, 169] width 13 height 7
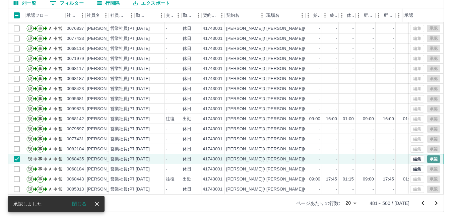
click at [427, 155] on button "承認" at bounding box center [433, 158] width 13 height 7
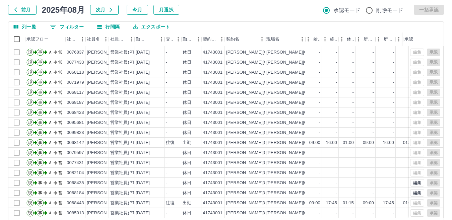
scroll to position [63, 0]
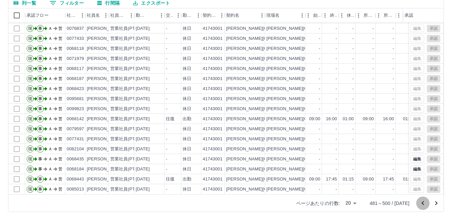
click at [425, 203] on icon "前のページへ" at bounding box center [423, 203] width 8 height 8
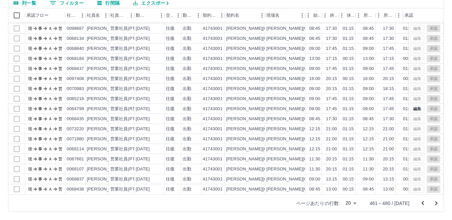
click at [425, 203] on icon "前のページへ" at bounding box center [423, 203] width 8 height 8
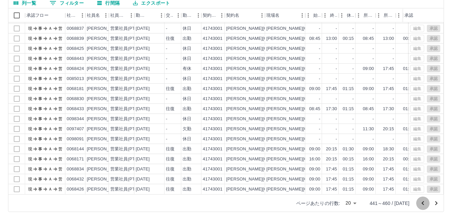
scroll to position [0, 0]
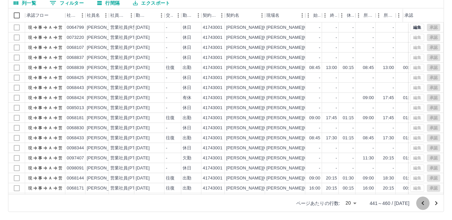
click at [425, 203] on icon "前のページへ" at bounding box center [423, 203] width 8 height 8
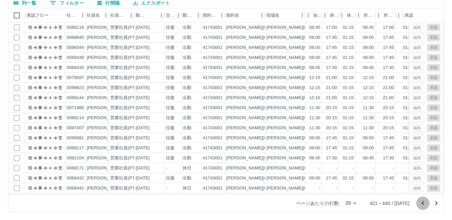
click at [425, 203] on icon "前のページへ" at bounding box center [423, 203] width 8 height 8
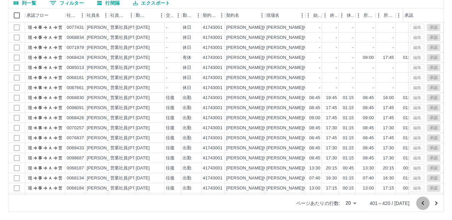
click at [425, 203] on icon "前のページへ" at bounding box center [423, 203] width 8 height 8
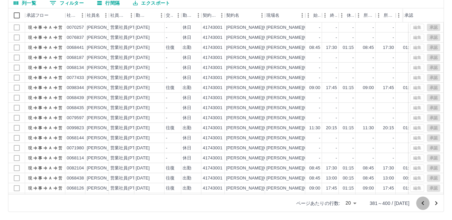
click at [425, 202] on icon "前のページへ" at bounding box center [423, 203] width 8 height 8
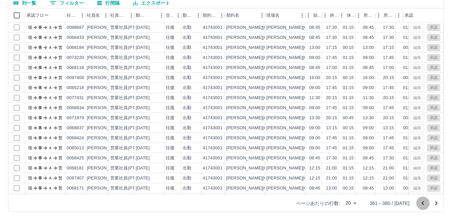
click at [425, 202] on icon "前のページへ" at bounding box center [423, 203] width 8 height 8
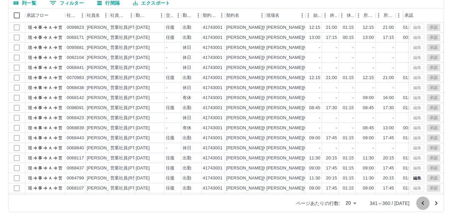
click at [425, 202] on icon "前のページへ" at bounding box center [423, 203] width 8 height 8
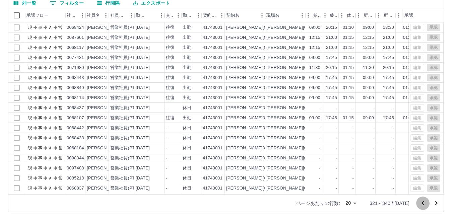
click at [425, 201] on icon "前のページへ" at bounding box center [423, 203] width 8 height 8
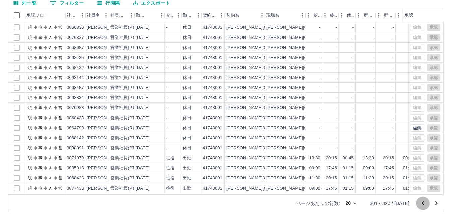
click at [425, 201] on icon "前のページへ" at bounding box center [423, 203] width 8 height 8
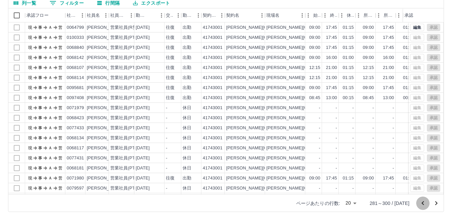
click at [425, 201] on icon "前のページへ" at bounding box center [423, 203] width 8 height 8
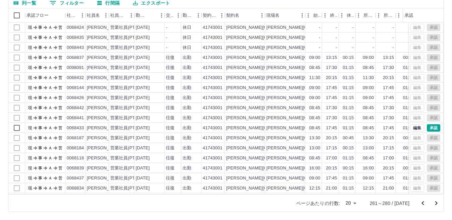
click at [425, 201] on icon "前のページへ" at bounding box center [423, 203] width 8 height 8
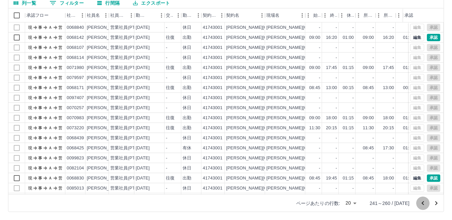
click at [425, 201] on icon "前のページへ" at bounding box center [423, 203] width 8 height 8
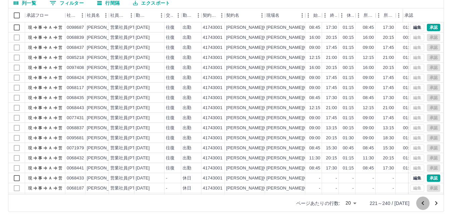
click at [425, 201] on icon "前のページへ" at bounding box center [423, 203] width 8 height 8
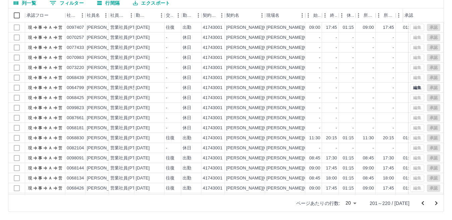
click at [425, 201] on icon "前のページへ" at bounding box center [423, 203] width 8 height 8
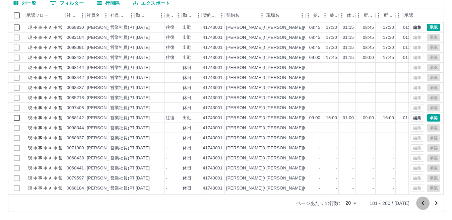
click at [425, 201] on icon "前のページへ" at bounding box center [423, 203] width 8 height 8
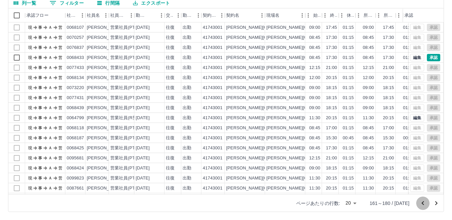
click at [425, 201] on icon "前のページへ" at bounding box center [423, 203] width 8 height 8
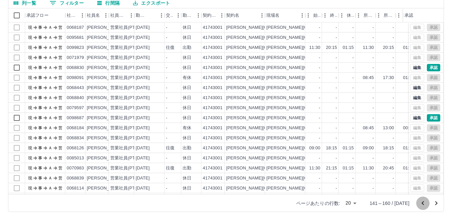
click at [425, 201] on icon "前のページへ" at bounding box center [423, 203] width 8 height 8
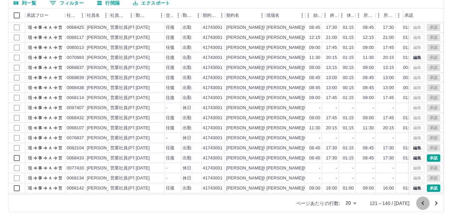
click at [425, 201] on icon "前のページへ" at bounding box center [423, 203] width 8 height 8
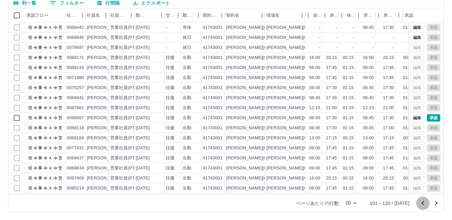
click at [425, 201] on icon "前のページへ" at bounding box center [423, 203] width 8 height 8
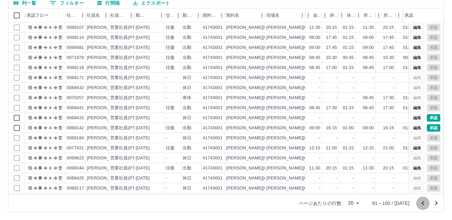
click at [425, 201] on icon "前のページへ" at bounding box center [423, 203] width 8 height 8
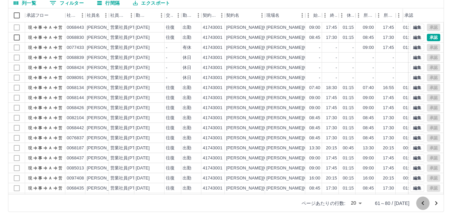
click at [425, 201] on icon "前のページへ" at bounding box center [423, 203] width 8 height 8
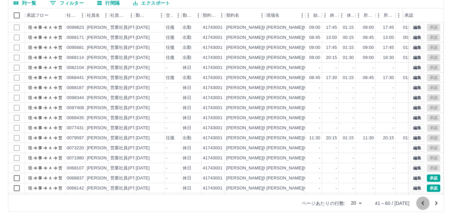
click at [425, 201] on icon "前のページへ" at bounding box center [423, 203] width 8 height 8
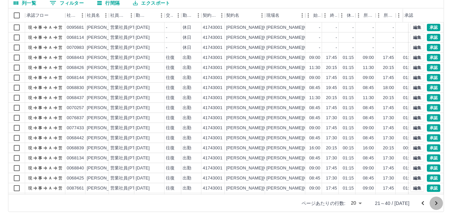
click at [438, 199] on button "次のページへ" at bounding box center [436, 203] width 13 height 13
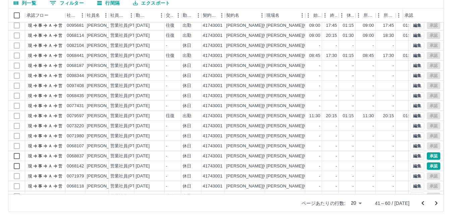
scroll to position [35, 0]
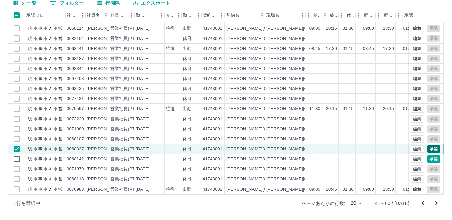
click at [427, 145] on button "承認" at bounding box center [433, 148] width 13 height 7
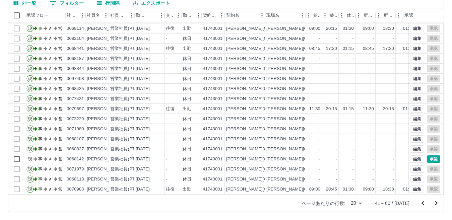
drag, startPoint x: 425, startPoint y: 205, endPoint x: 398, endPoint y: 187, distance: 32.6
click at [426, 205] on icon "前のページへ" at bounding box center [423, 203] width 8 height 8
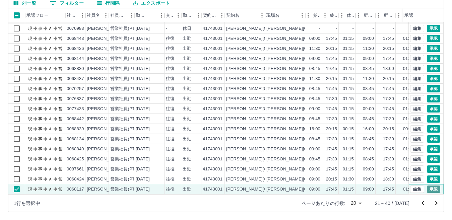
click at [427, 186] on button "承認" at bounding box center [433, 189] width 13 height 7
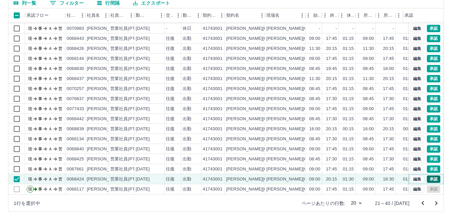
click at [430, 176] on button "承認" at bounding box center [433, 179] width 13 height 7
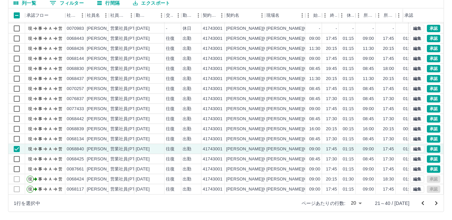
drag, startPoint x: 440, startPoint y: 204, endPoint x: 430, endPoint y: 197, distance: 12.7
click at [440, 204] on button "次のページへ" at bounding box center [436, 203] width 13 height 13
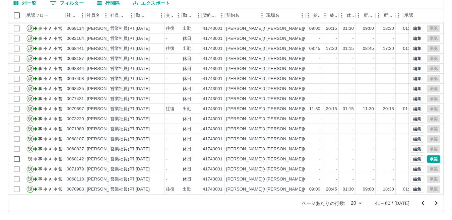
click at [435, 204] on icon "次のページへ" at bounding box center [436, 203] width 8 height 8
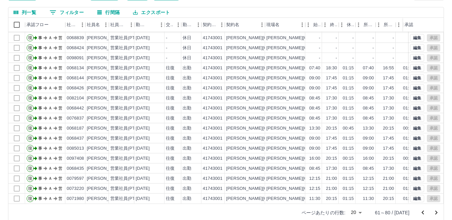
scroll to position [63, 0]
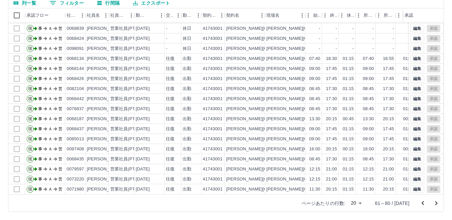
click at [436, 204] on icon "次のページへ" at bounding box center [436, 203] width 8 height 8
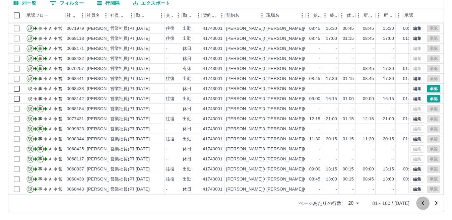
click at [423, 204] on icon "前のページへ" at bounding box center [423, 203] width 2 height 4
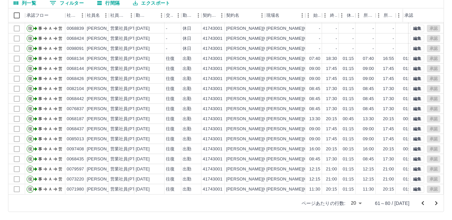
click at [425, 203] on icon "前のページへ" at bounding box center [423, 203] width 8 height 8
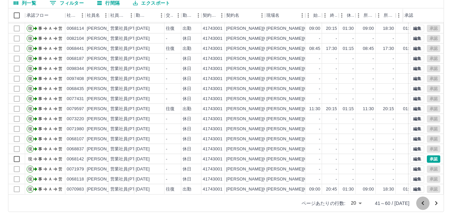
click at [422, 204] on icon "前のページへ" at bounding box center [423, 203] width 8 height 8
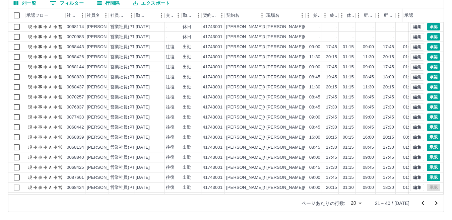
scroll to position [0, 0]
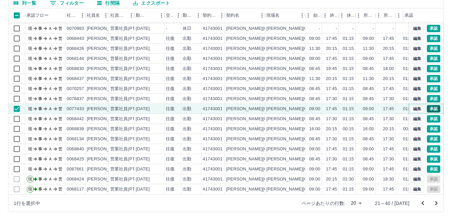
click at [431, 105] on button "承認" at bounding box center [433, 108] width 13 height 7
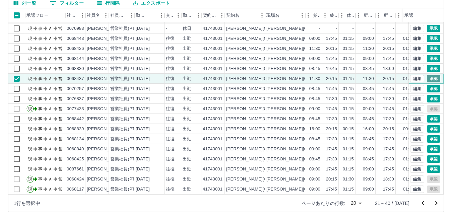
click at [429, 75] on button "承認" at bounding box center [433, 78] width 13 height 7
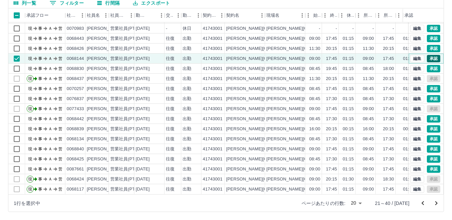
click at [427, 55] on button "承認" at bounding box center [433, 58] width 13 height 7
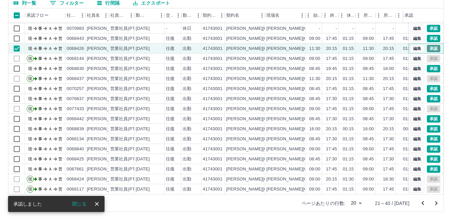
click at [430, 45] on button "承認" at bounding box center [433, 48] width 13 height 7
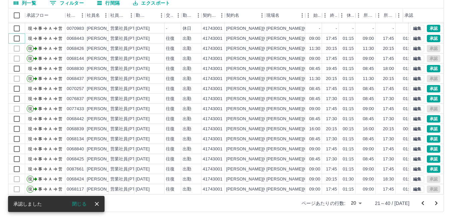
click at [24, 34] on div at bounding box center [16, 39] width 17 height 10
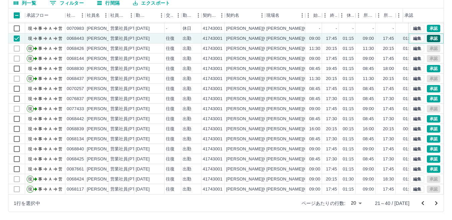
click at [430, 35] on button "承認" at bounding box center [433, 38] width 13 height 7
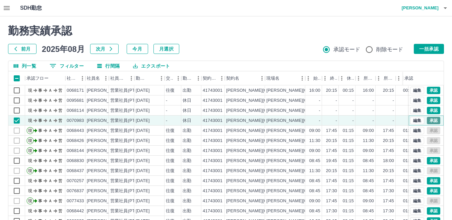
click at [432, 120] on button "承認" at bounding box center [433, 120] width 13 height 7
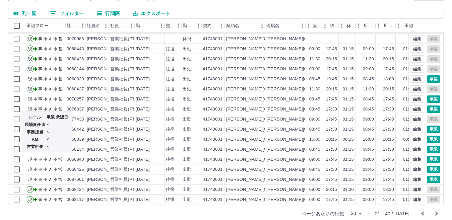
scroll to position [63, 0]
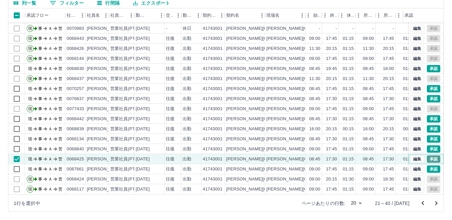
click at [427, 155] on button "承認" at bounding box center [433, 158] width 13 height 7
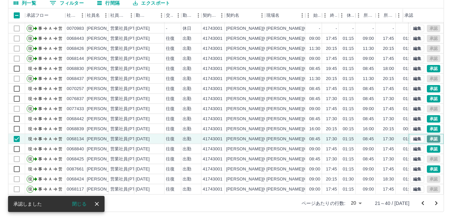
click at [428, 135] on button "承認" at bounding box center [433, 138] width 13 height 7
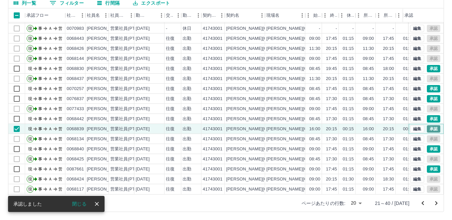
click at [427, 125] on button "承認" at bounding box center [433, 128] width 13 height 7
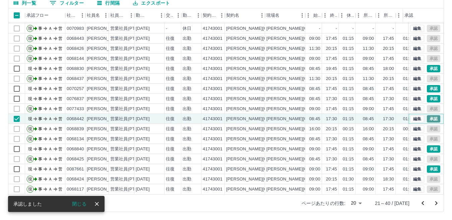
click at [428, 115] on button "承認" at bounding box center [433, 118] width 13 height 7
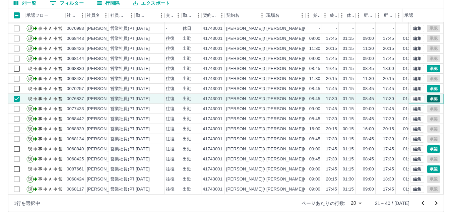
click at [431, 95] on button "承認" at bounding box center [433, 98] width 13 height 7
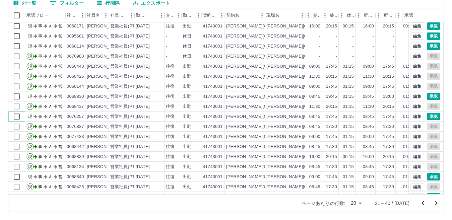
scroll to position [0, 0]
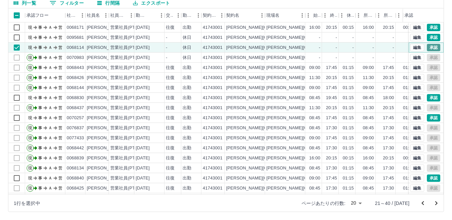
click at [430, 48] on button "承認" at bounding box center [433, 47] width 13 height 7
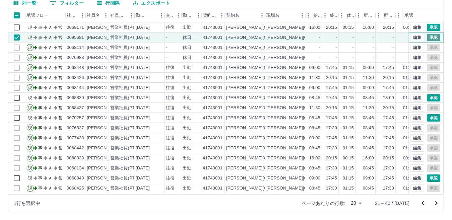
click at [429, 40] on button "承認" at bounding box center [433, 37] width 13 height 7
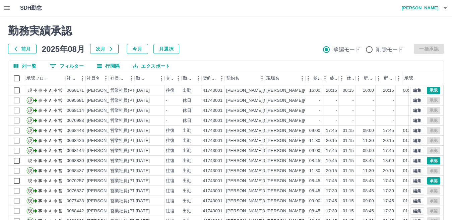
click at [443, 11] on icon "button" at bounding box center [445, 8] width 8 height 8
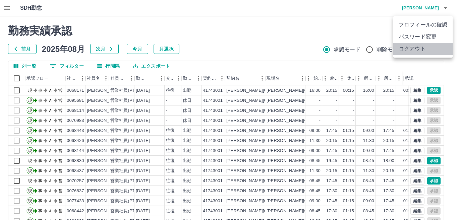
click at [421, 53] on li "ログアウト" at bounding box center [422, 49] width 59 height 12
